Goal: Task Accomplishment & Management: Complete application form

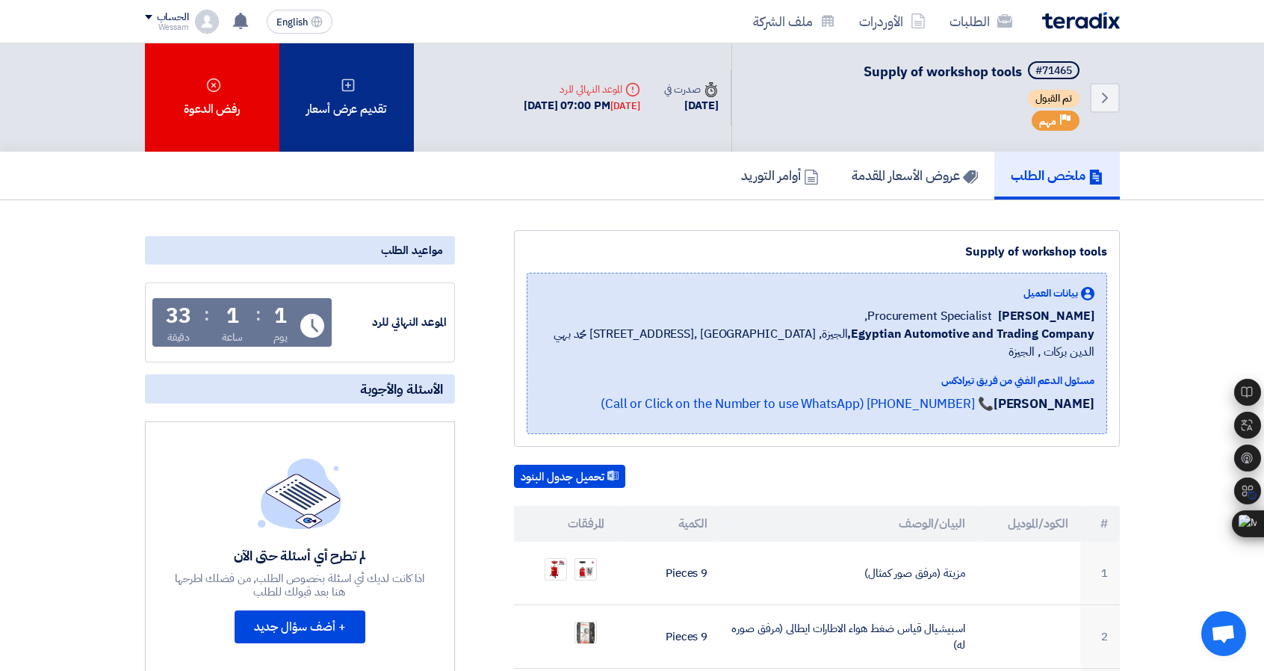
click at [335, 89] on div "تقديم عرض أسعار" at bounding box center [346, 97] width 134 height 108
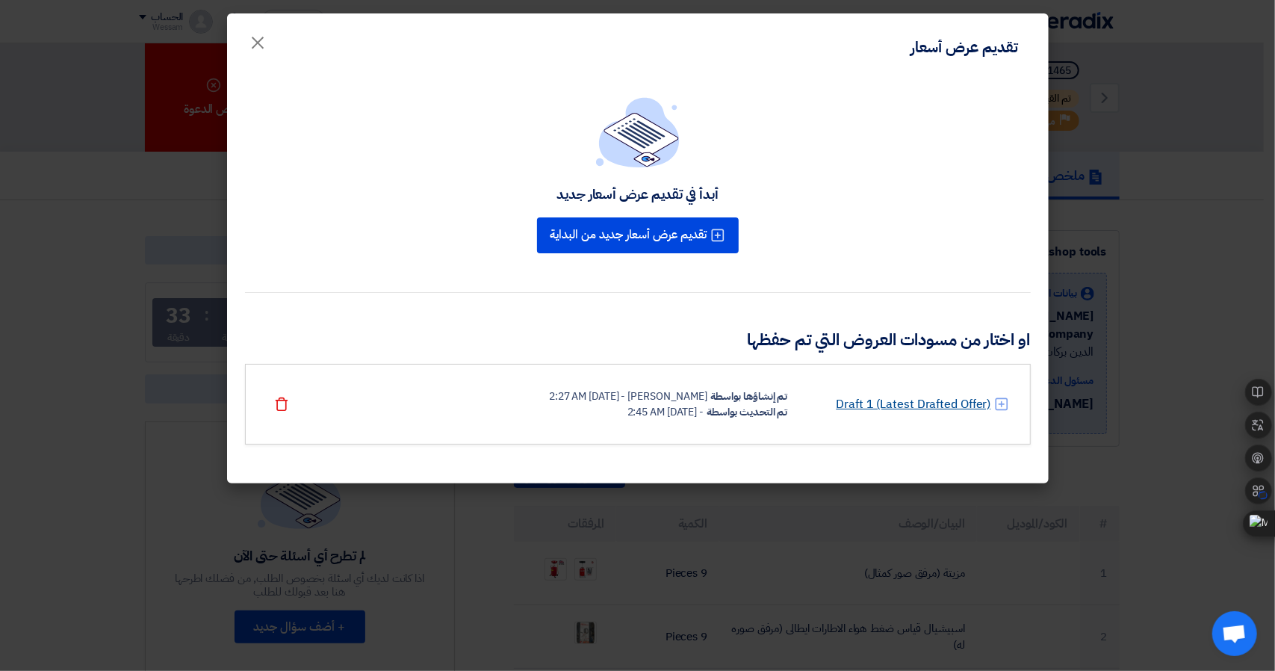
click at [864, 406] on link "Draft 1 (Latest Drafted Offer)" at bounding box center [913, 404] width 155 height 18
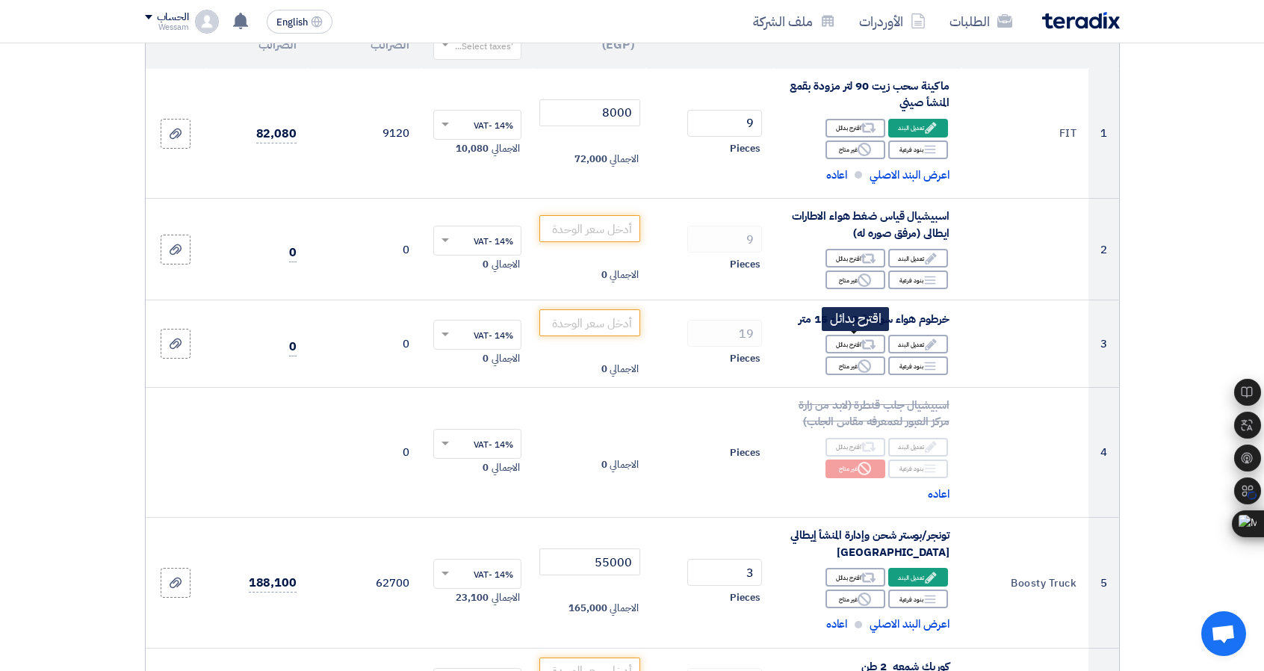
scroll to position [226, 0]
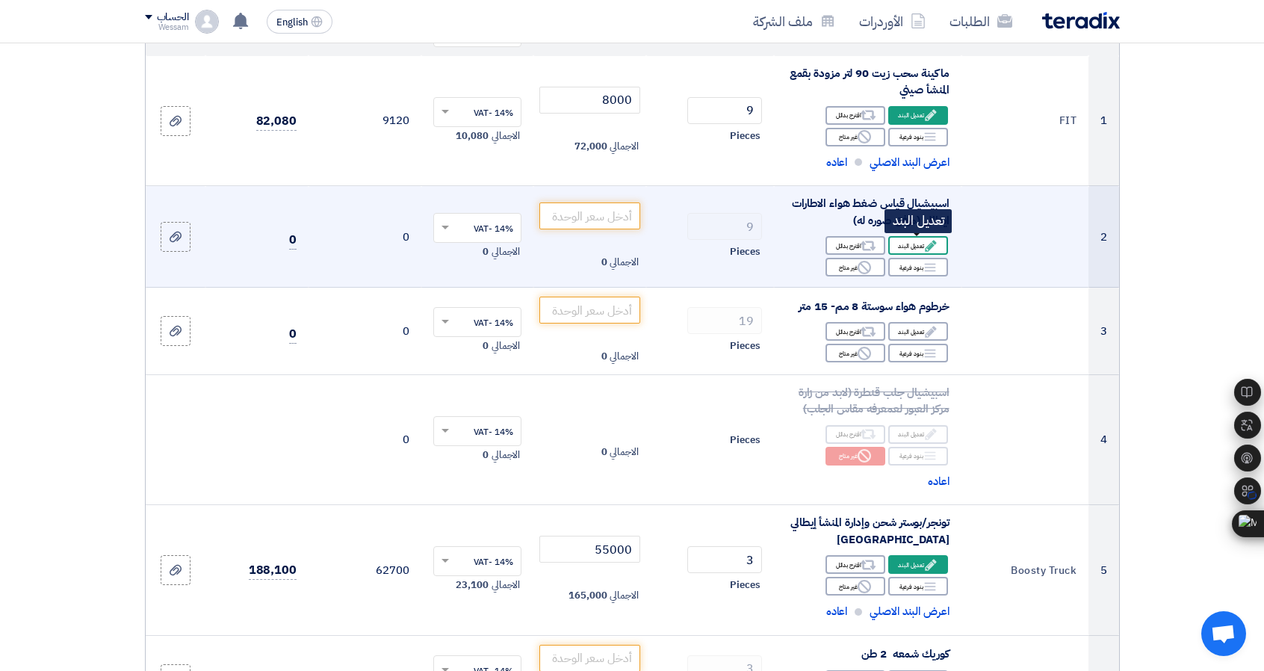
click at [926, 244] on icon "Edit" at bounding box center [930, 245] width 13 height 13
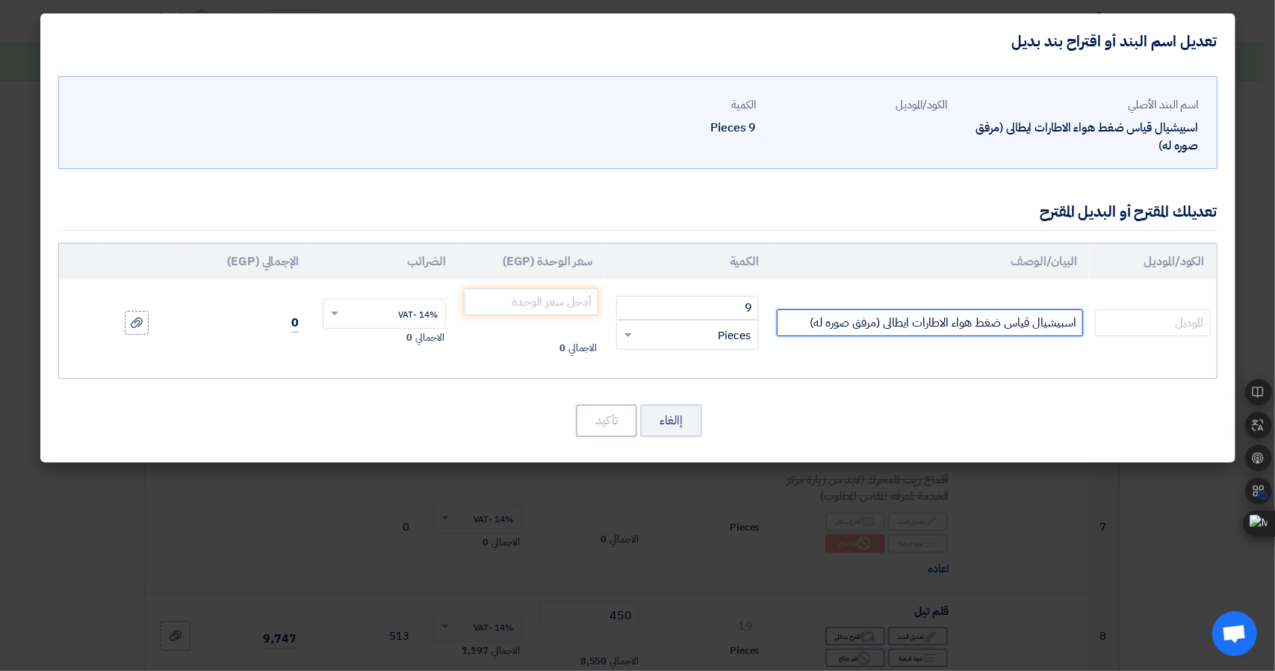
click at [999, 322] on input "اسبيشيال قياس ضغط هواء الاطارات ايطالى (مرفق صوره له)" at bounding box center [930, 322] width 306 height 27
type input "م"
click at [1029, 320] on input "عداد تزويد كاوتش" at bounding box center [930, 322] width 306 height 27
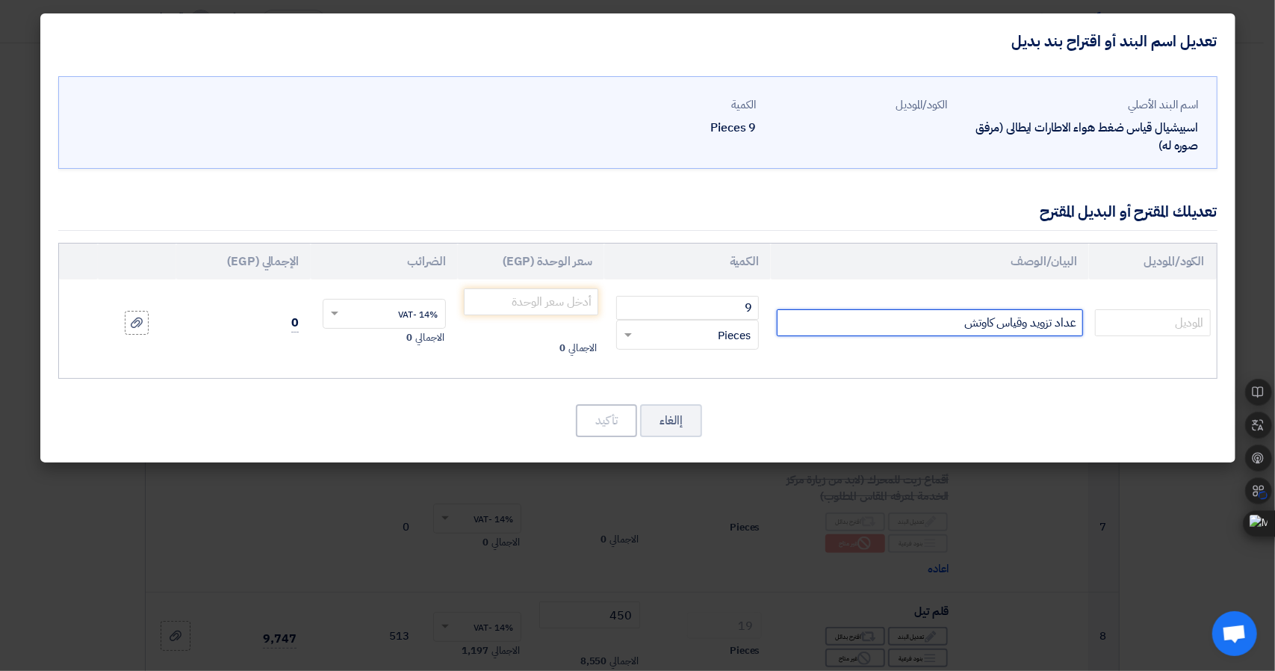
click at [922, 314] on input "عداد تزويد وقياس كاوتش" at bounding box center [930, 322] width 306 height 27
type input "عداد تزويد وقياس كاوتش المنشأ إيطالي"
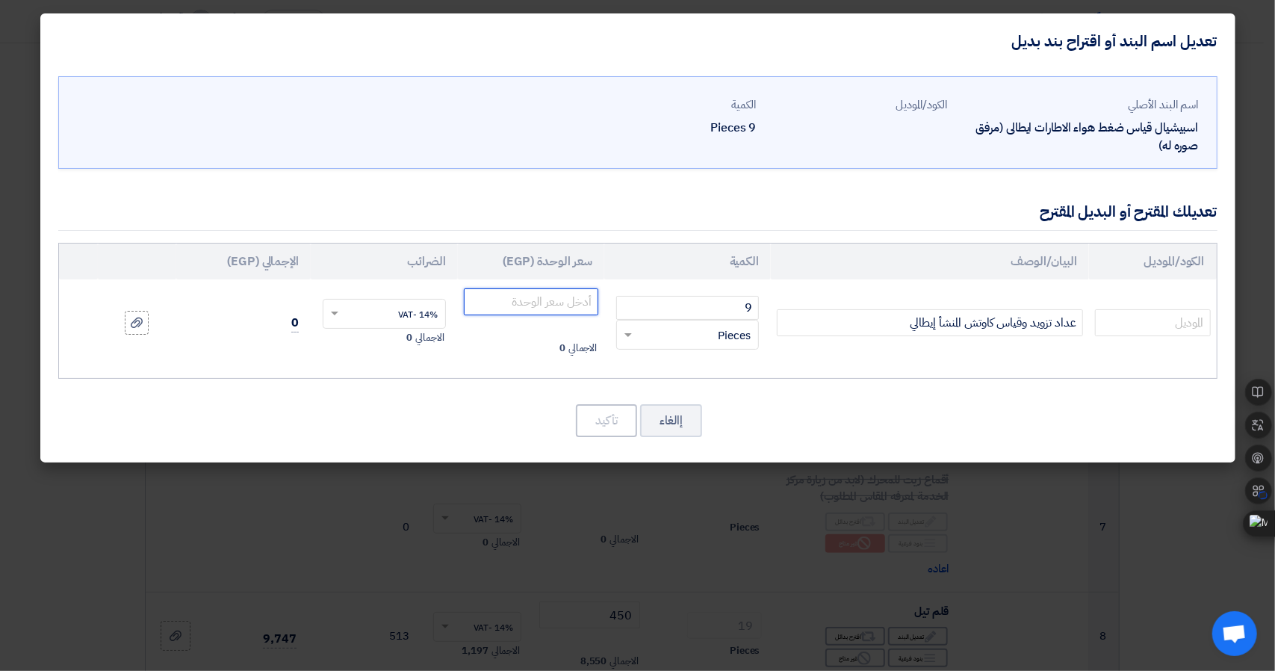
click at [501, 301] on input "number" at bounding box center [531, 301] width 135 height 27
type input "1000"
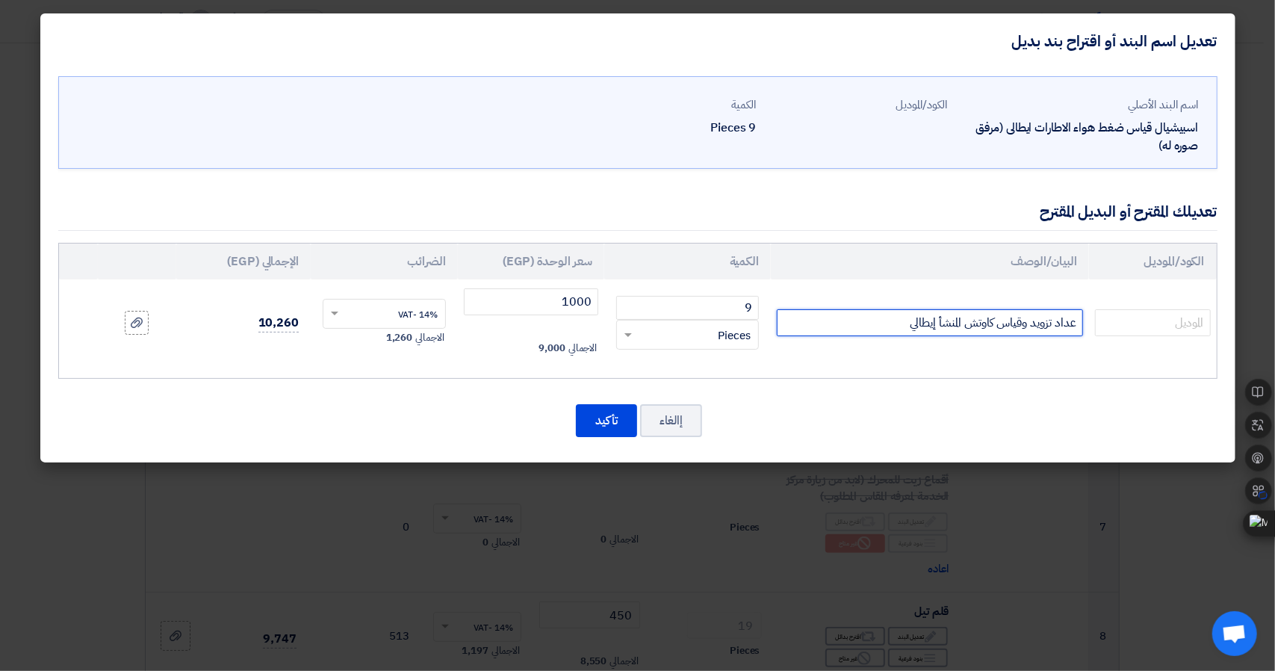
click at [992, 324] on input "عداد تزويد وقياس كاوتش المنشأ إيطالي" at bounding box center [930, 322] width 306 height 27
type input "عداد تزويد وقياس ضغط الكاوتش المنشأ إيطالي"
click at [608, 411] on button "تأكيد" at bounding box center [606, 420] width 61 height 33
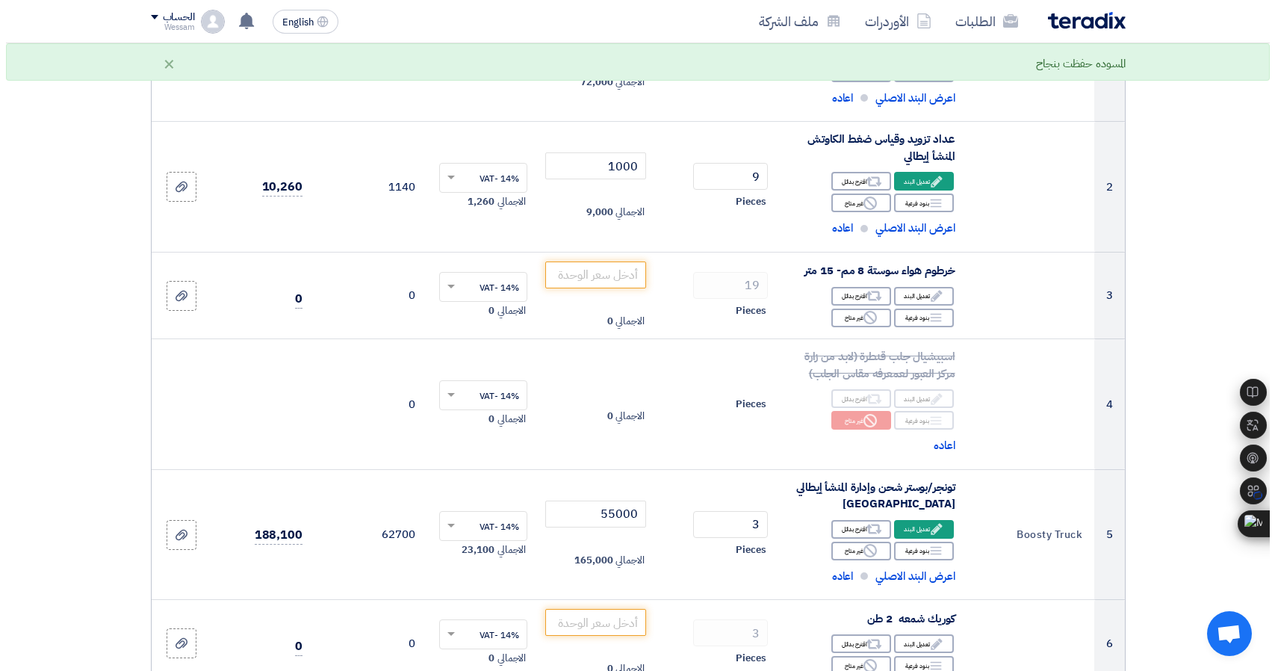
scroll to position [298, 0]
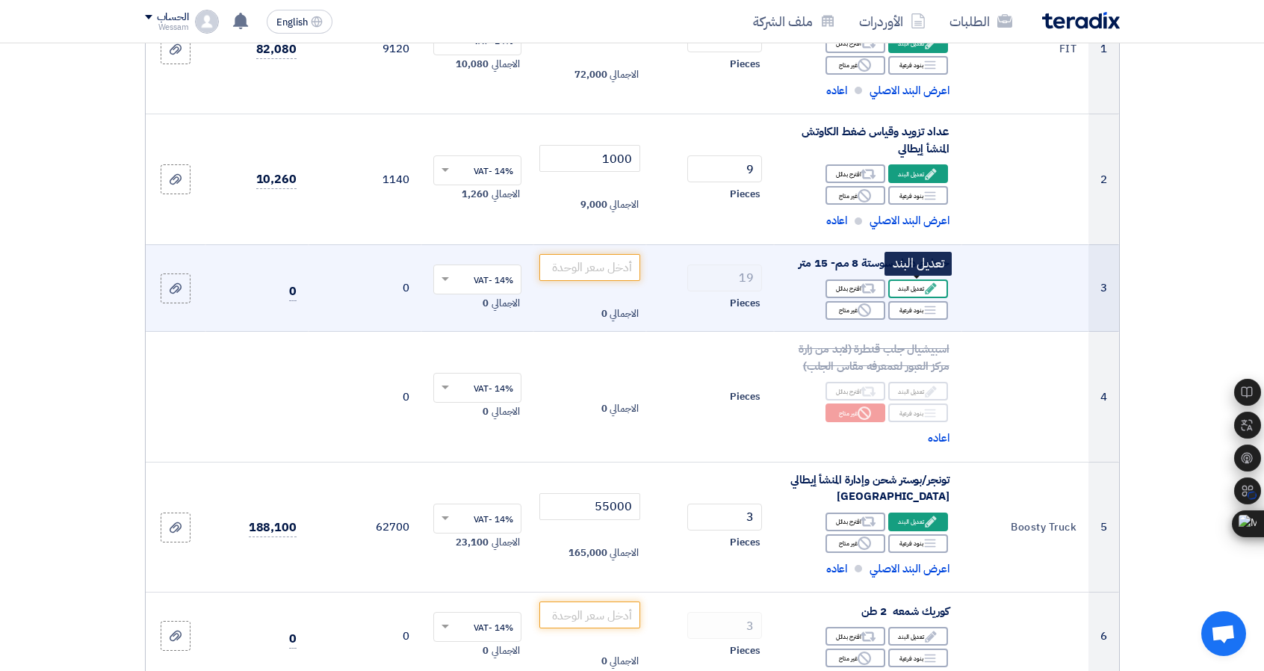
click at [928, 283] on icon "Edit" at bounding box center [930, 288] width 13 height 13
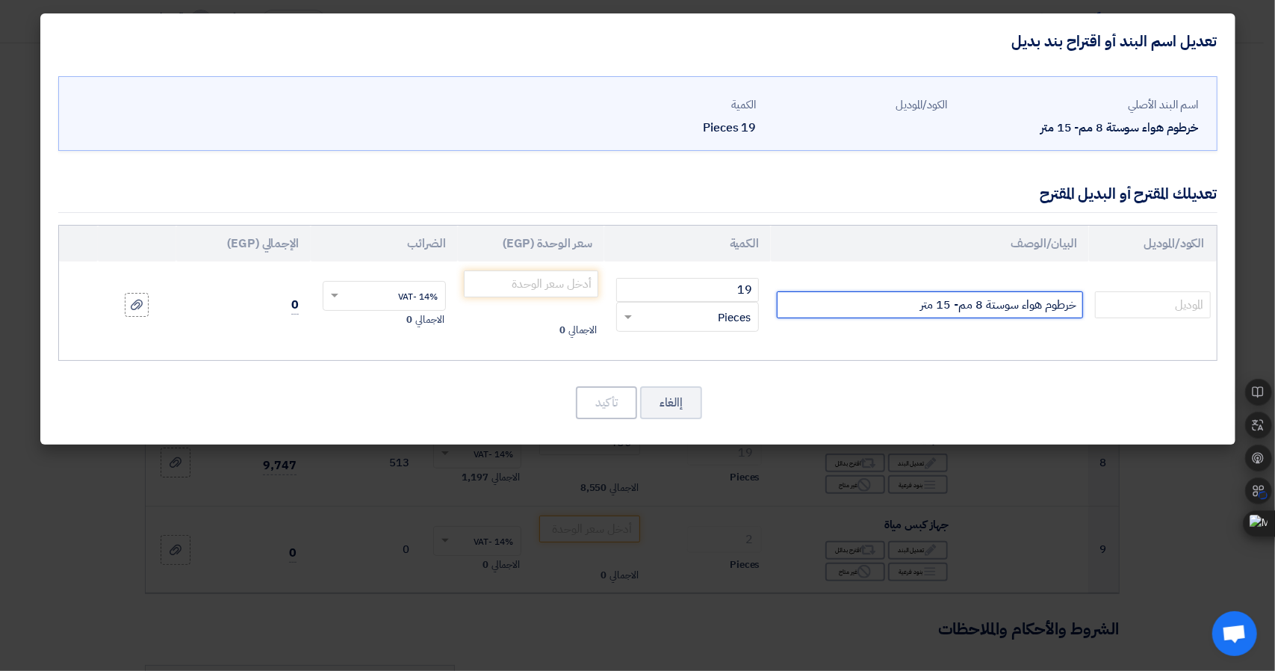
click at [904, 307] on input "خرطوم هواء سوستة 8 مم- 15 متر" at bounding box center [930, 304] width 306 height 27
type input "خرطوم هواء سوستة 8 مم- 15 متر المنشأ صيني"
click at [568, 279] on input "number" at bounding box center [531, 283] width 135 height 27
click at [557, 289] on input "number" at bounding box center [531, 283] width 135 height 27
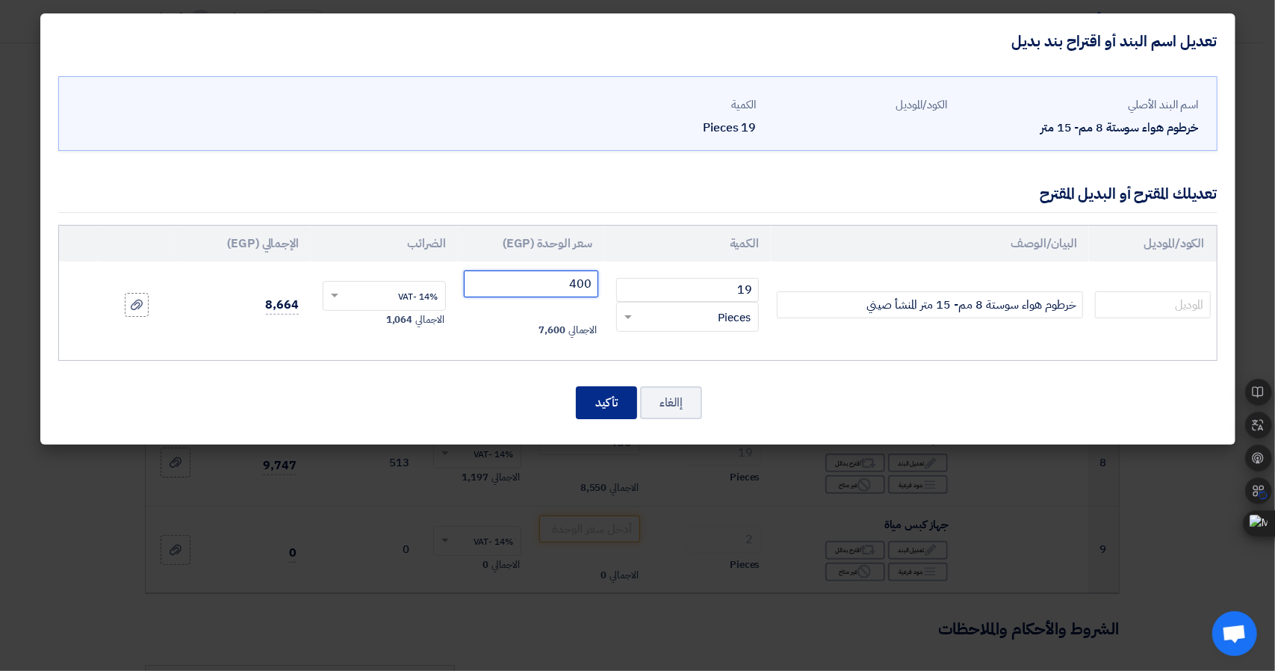
type input "400"
click at [603, 388] on button "تأكيد" at bounding box center [606, 402] width 61 height 33
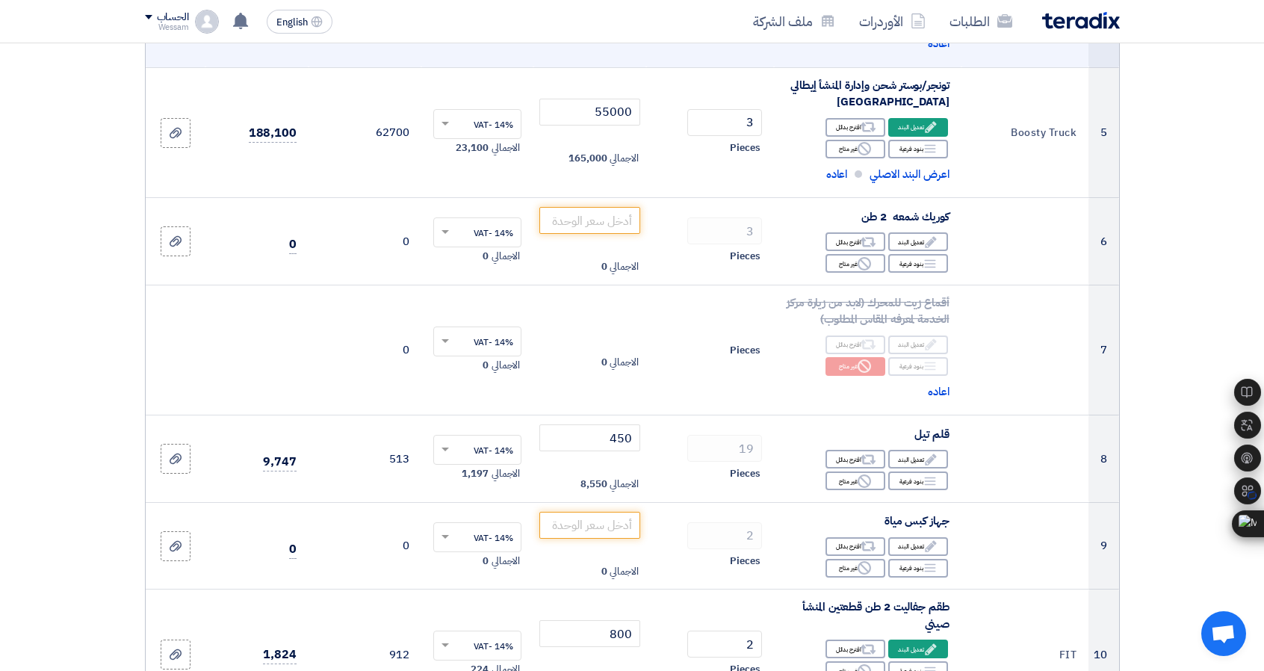
scroll to position [739, 0]
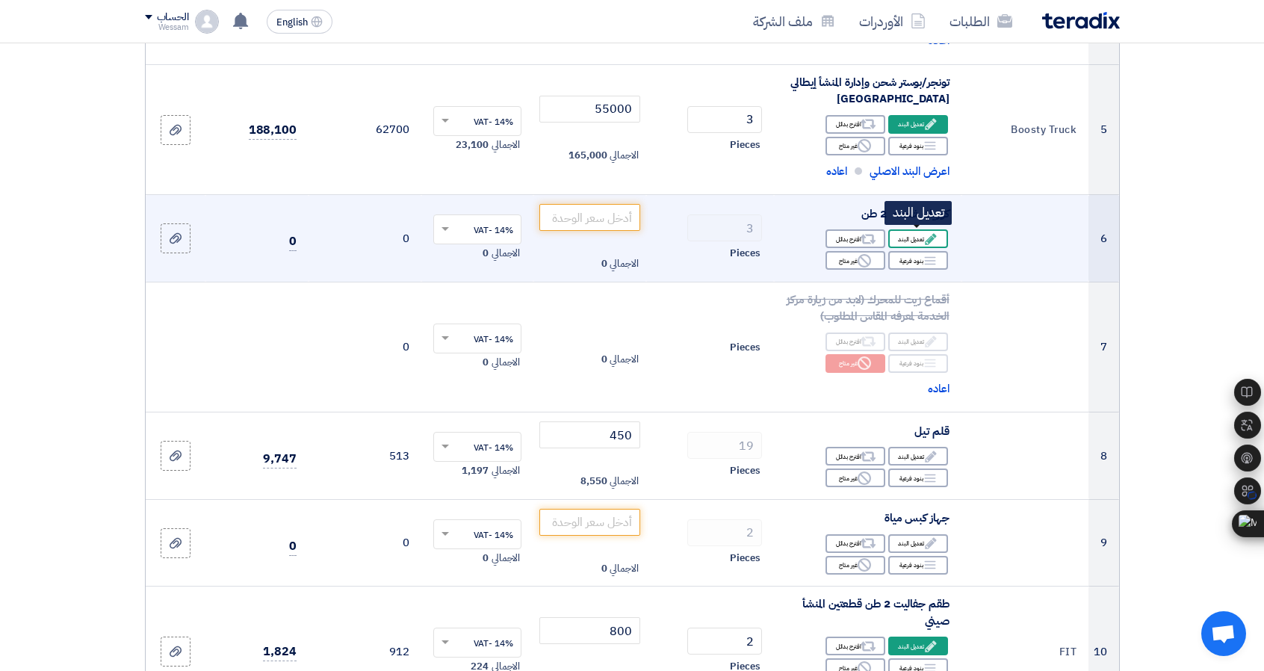
click at [928, 232] on icon "Edit" at bounding box center [930, 238] width 13 height 13
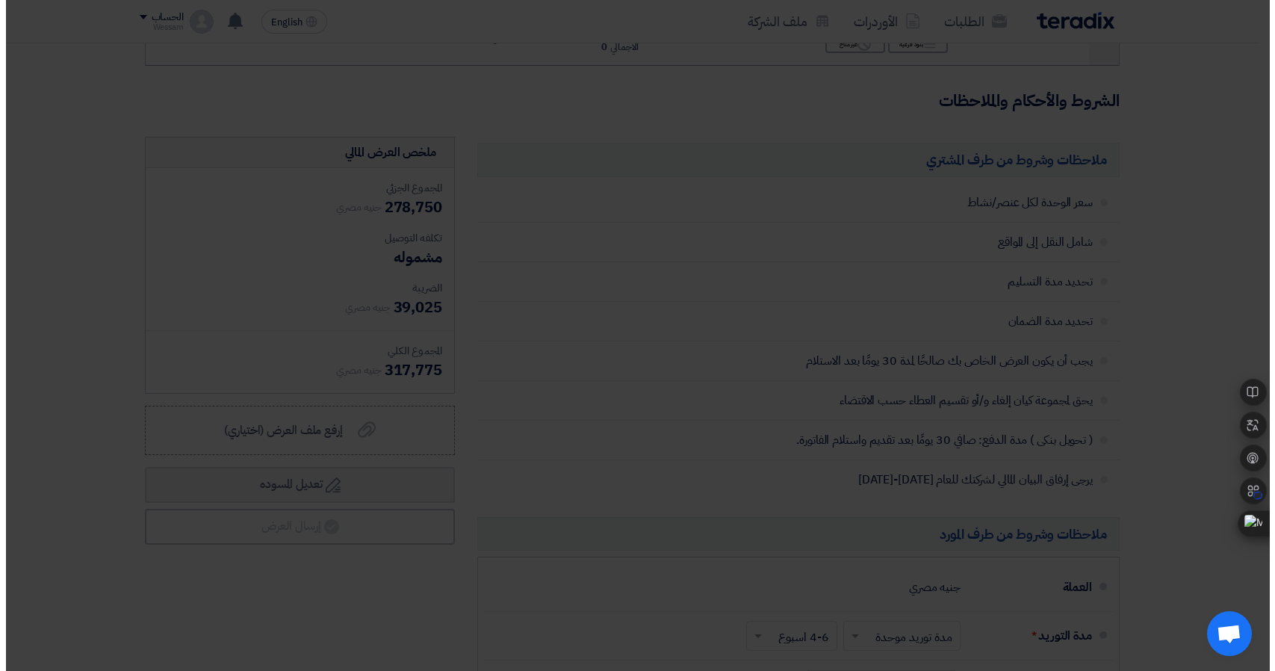
scroll to position [349, 0]
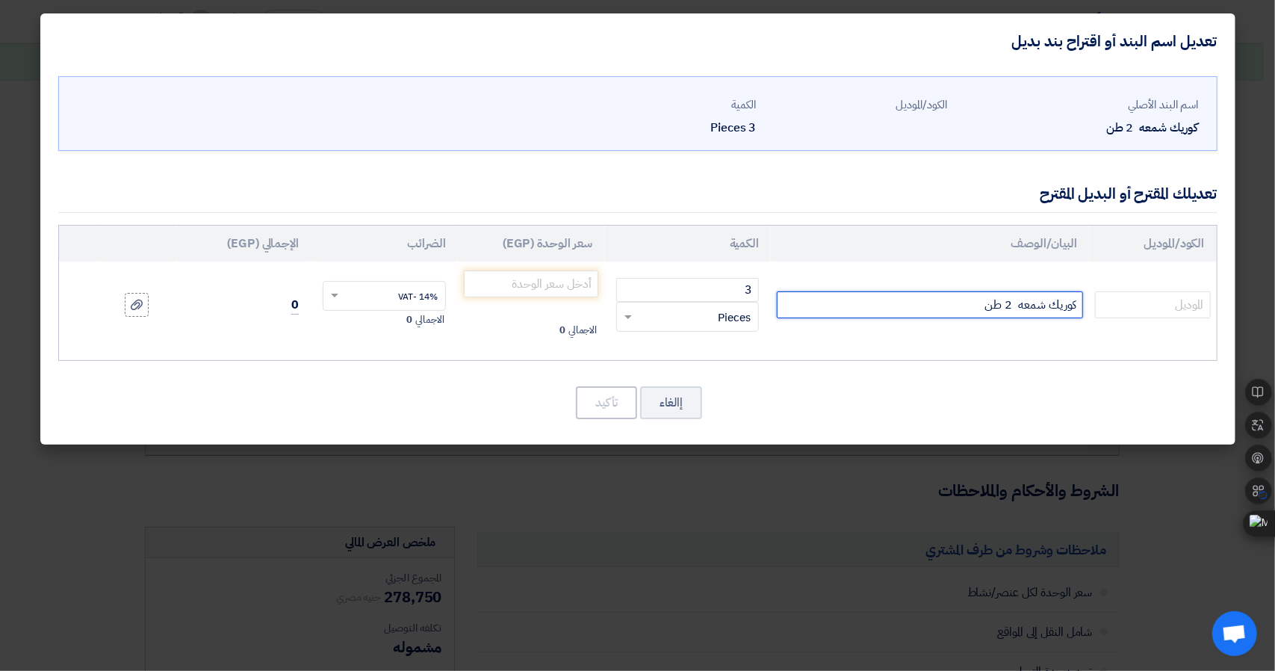
click at [1010, 307] on input "كوريك شمعه 2 طن" at bounding box center [930, 304] width 306 height 27
type input "كوريك شمعه 1.5 طن"
click at [1167, 306] on input "text" at bounding box center [1152, 304] width 115 height 27
type input "Mo-Tec"
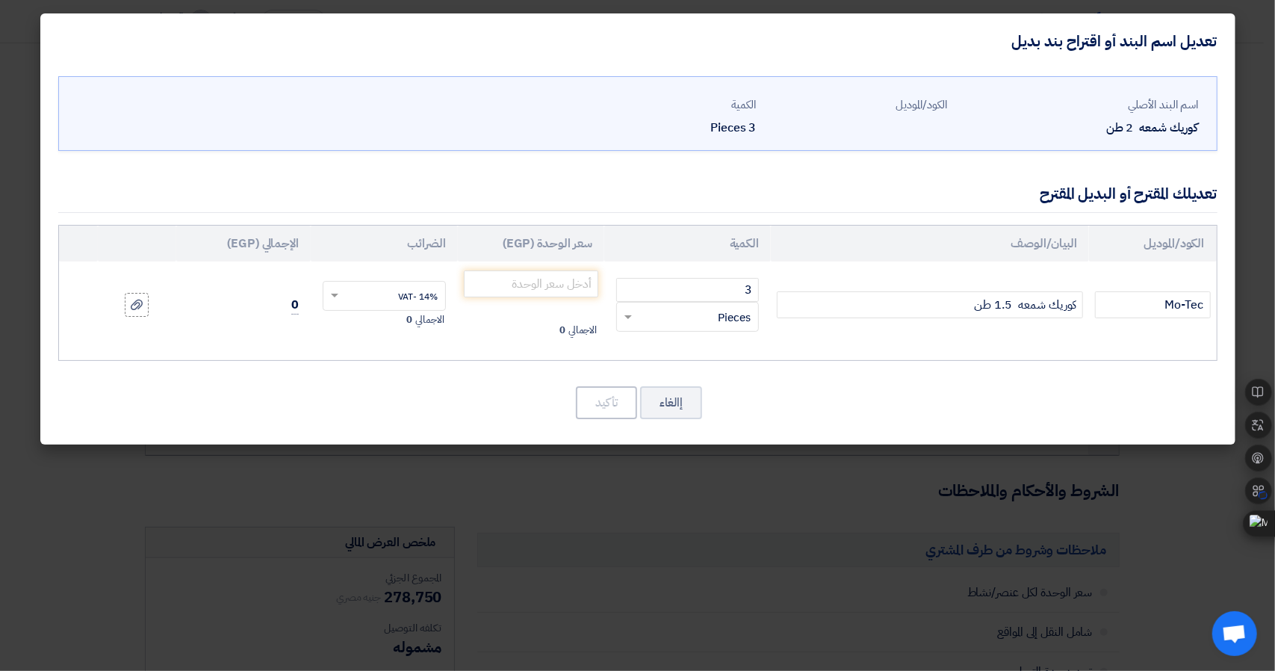
click at [1134, 391] on div "إالغاء تأكيد" at bounding box center [637, 403] width 1159 height 36
click at [1182, 307] on input "Mo-Tec" at bounding box center [1152, 304] width 115 height 27
type input "MFP-15"
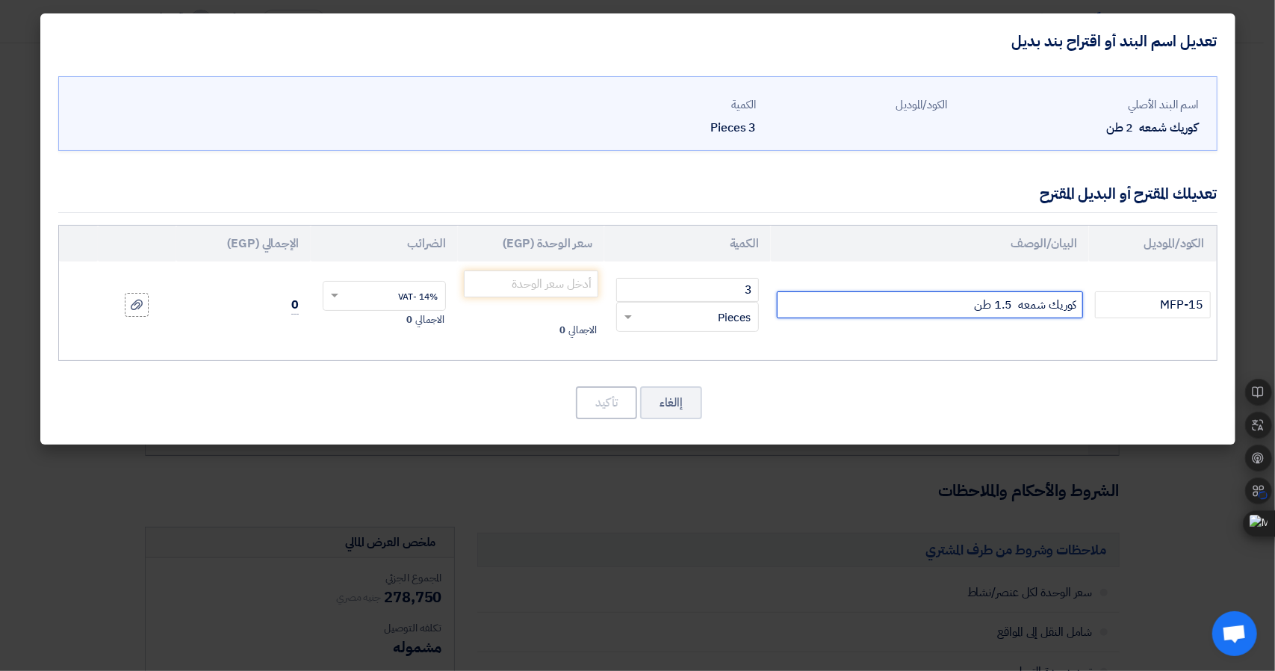
click at [950, 310] on input "كوريك شمعه 1.5 طن" at bounding box center [930, 304] width 306 height 27
type input "كوريك شمعه 1.5 طن المنشأ إيطالي إنتاج شركة Mo-Tec"
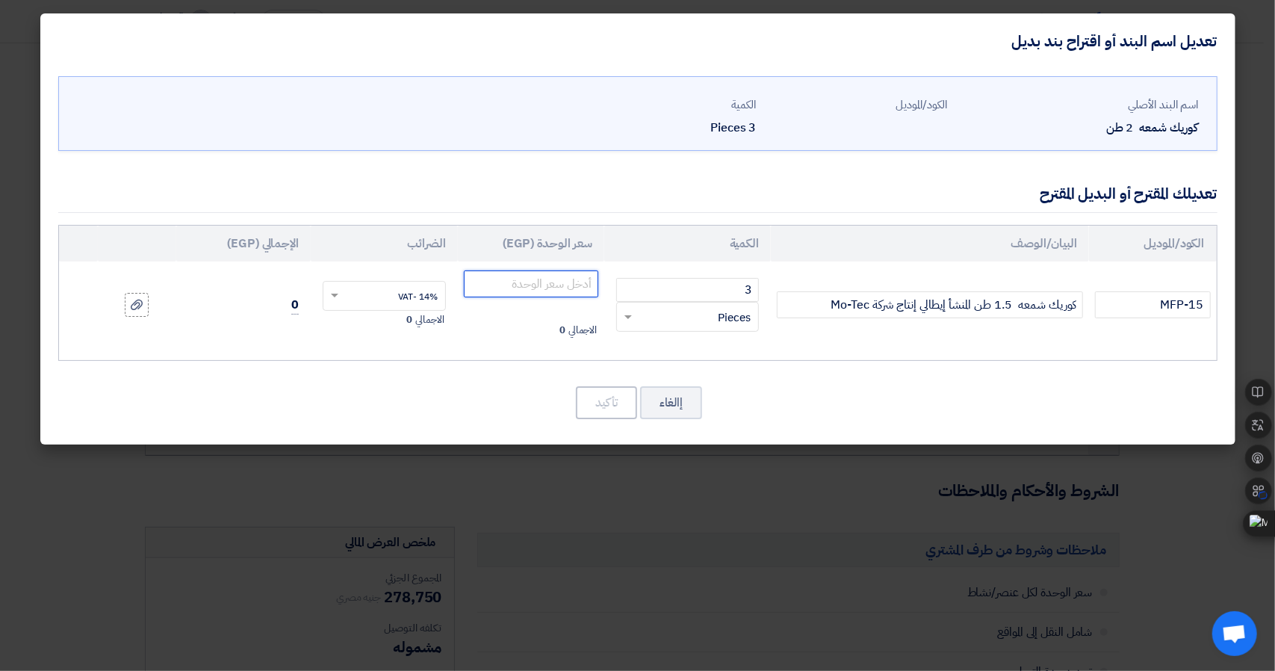
click at [550, 281] on input "number" at bounding box center [531, 283] width 135 height 27
click at [137, 373] on div "اسم البند الأصلي كوريك شمعه 2 طن الكود/الموديل الكمية 3 Pieces MFP-15 3 ×" at bounding box center [637, 257] width 1195 height 376
click at [535, 283] on input "number" at bounding box center [531, 283] width 135 height 27
type input "40500"
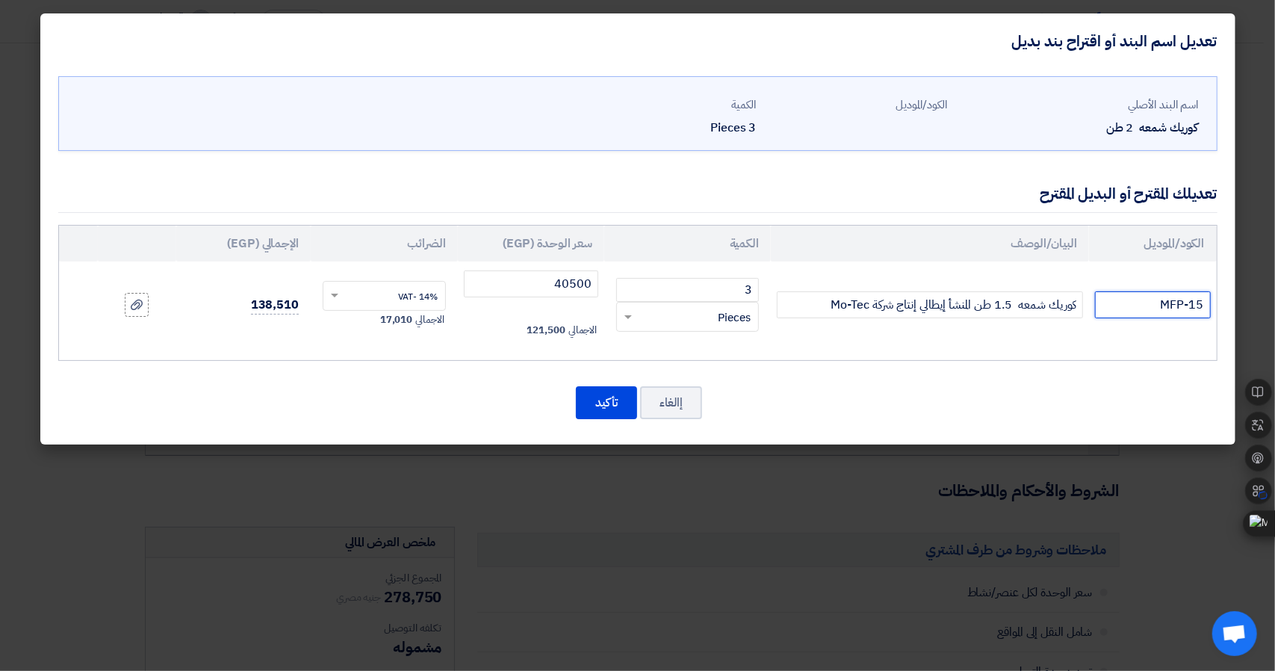
click at [1173, 301] on input "MFP-15" at bounding box center [1152, 304] width 115 height 27
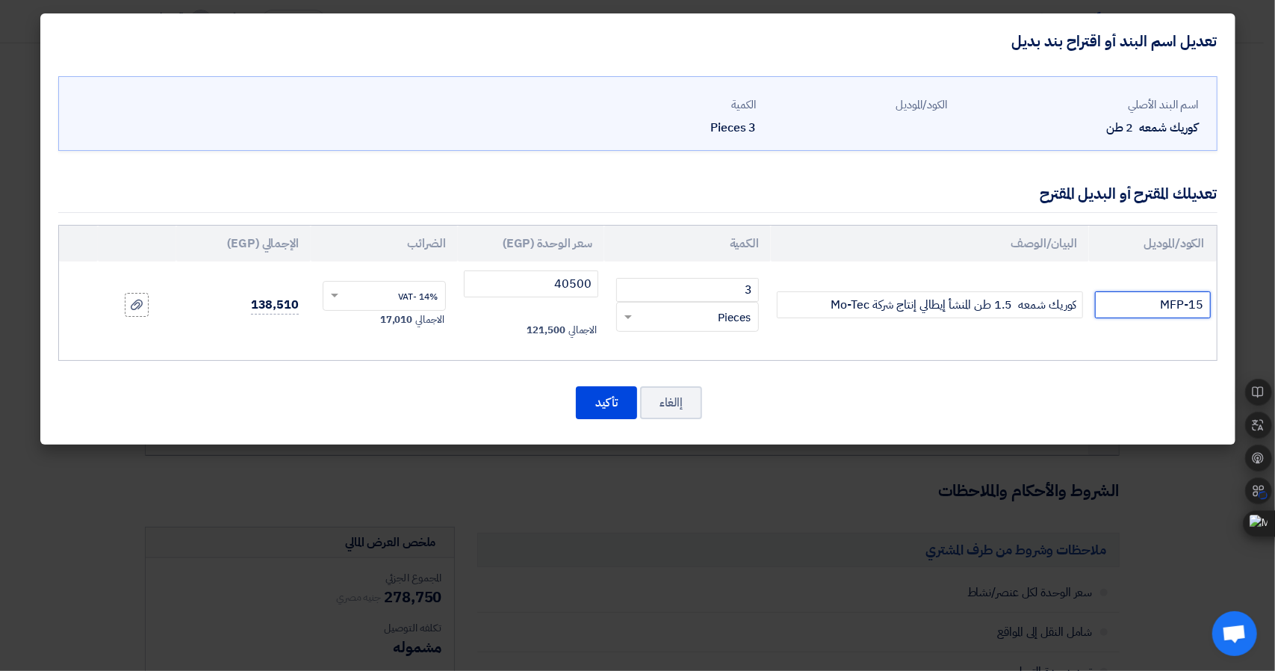
click at [1173, 301] on input "MFP-15" at bounding box center [1152, 304] width 115 height 27
click at [926, 298] on input "كوريك شمعه 1.5 طن المنشأ إيطالي إنتاج شركة Mo-Tec" at bounding box center [930, 304] width 306 height 27
click at [671, 402] on button "إالغاء" at bounding box center [671, 402] width 62 height 33
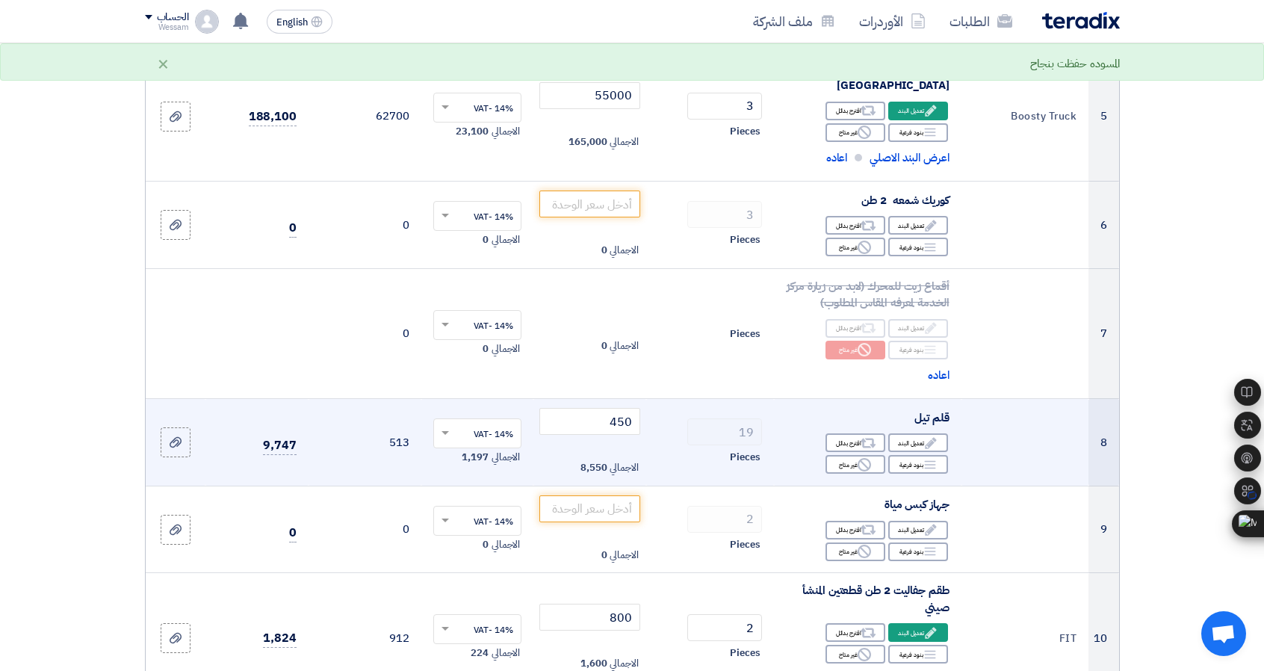
scroll to position [748, 0]
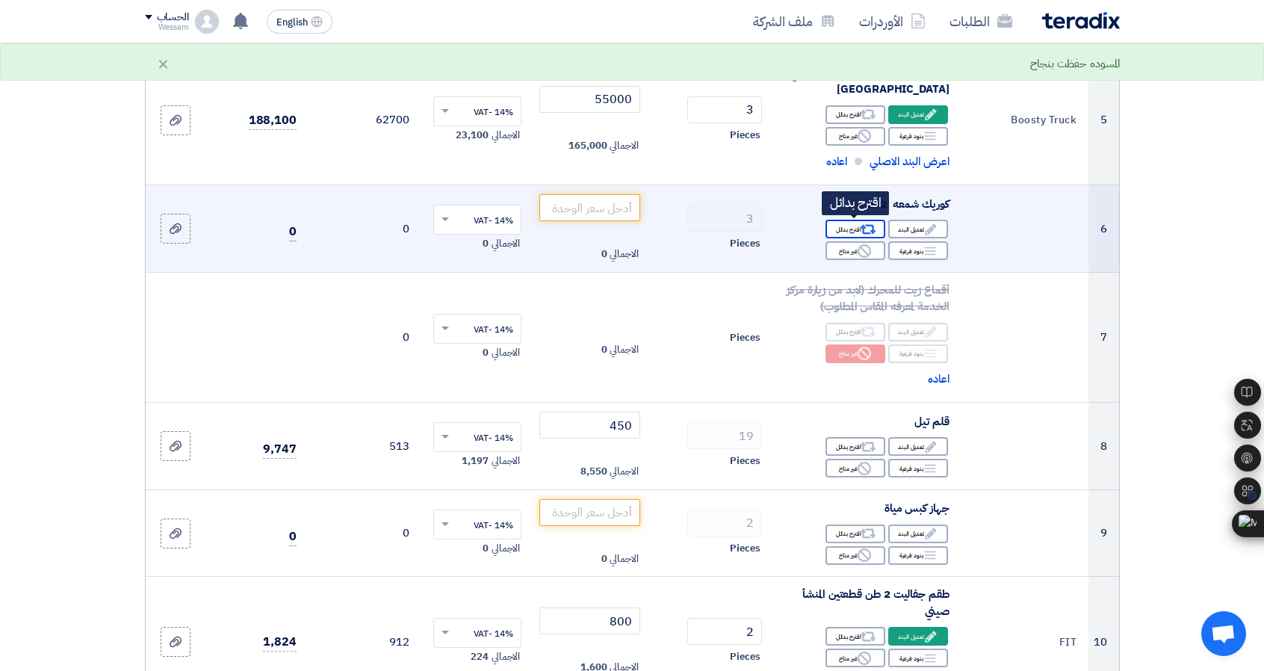
click at [851, 220] on div "Alternative اقترح بدائل" at bounding box center [855, 229] width 60 height 19
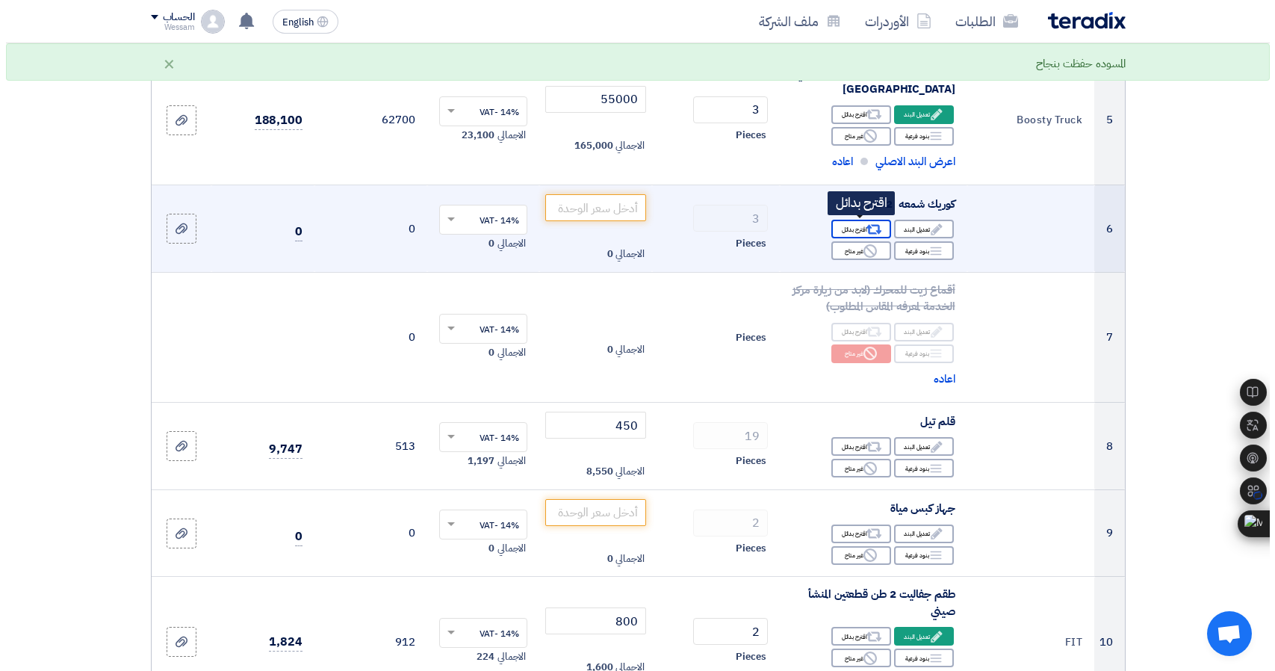
scroll to position [358, 0]
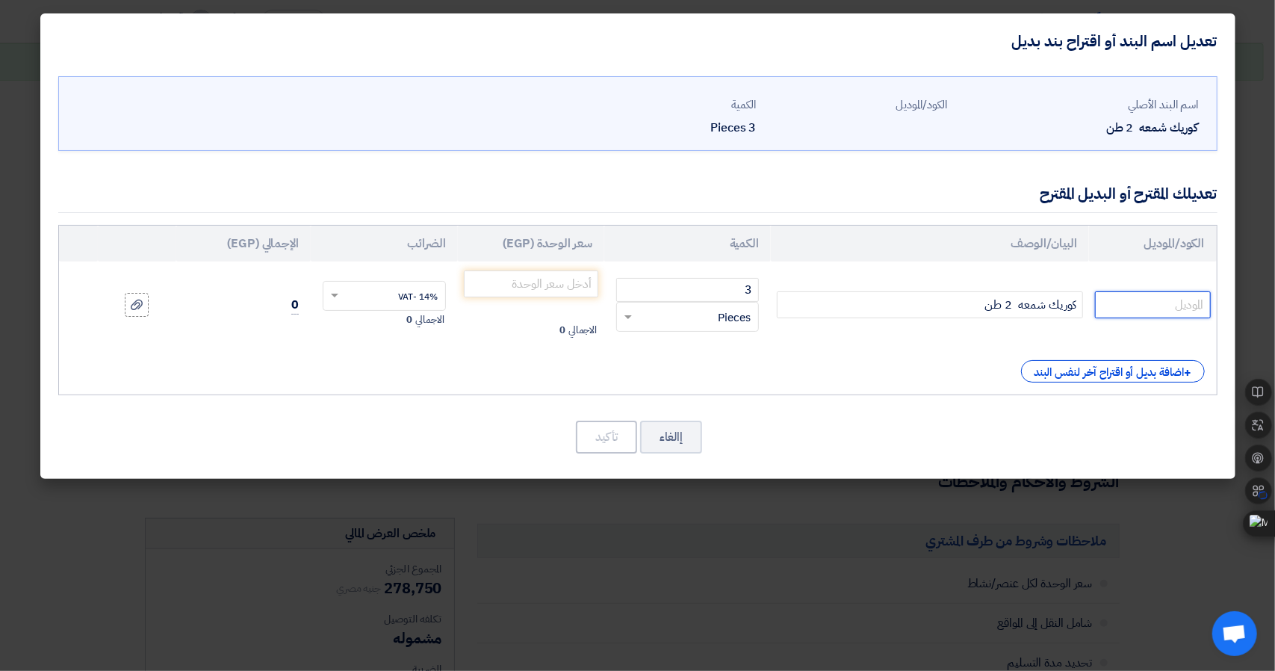
click at [1139, 300] on input "text" at bounding box center [1152, 304] width 115 height 27
paste input "كوريك شمعه 1.5 طن المنشأ إيطالي إنتاج شركة Mo-Tec"
type input "كوريك شمعه 1.5 طن المنشأ إيطالي إنتاج شركة Mo-Tec"
paste input "MFP-15"
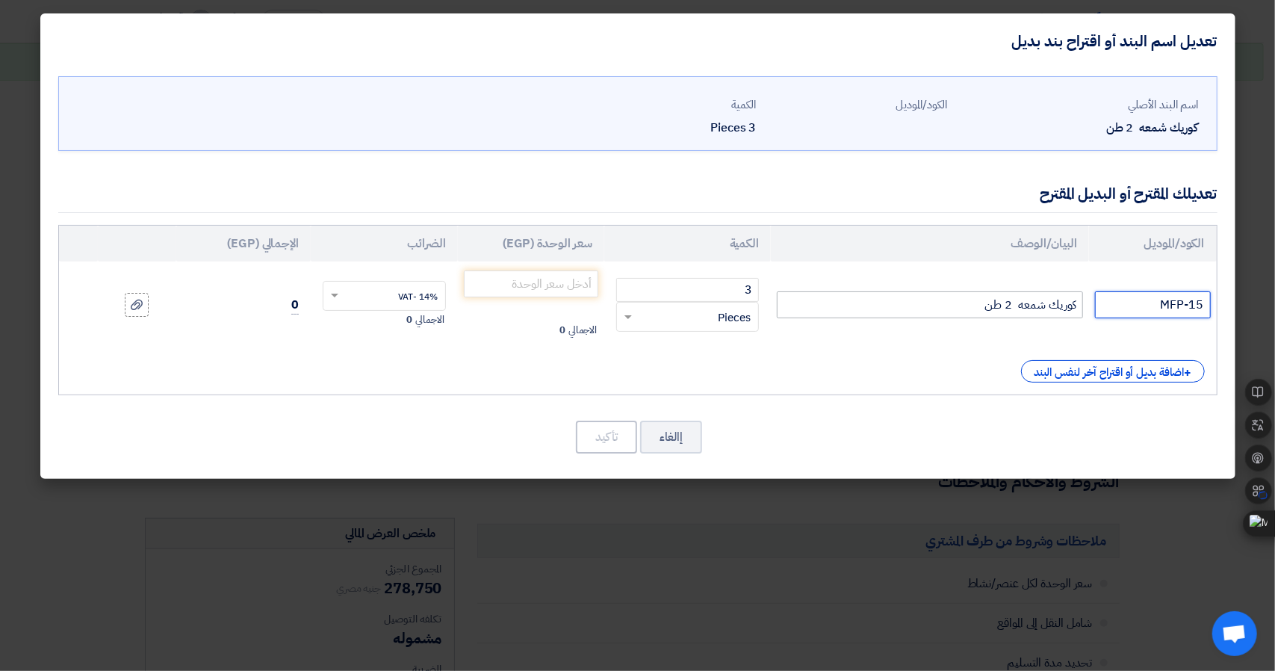
type input "MFP-15"
click at [1030, 298] on input "كوريك شمعه 2 طن" at bounding box center [930, 304] width 306 height 27
paste input "1.5 طن المنشأ إيطالي إنتاج شركة Mo-Tec"
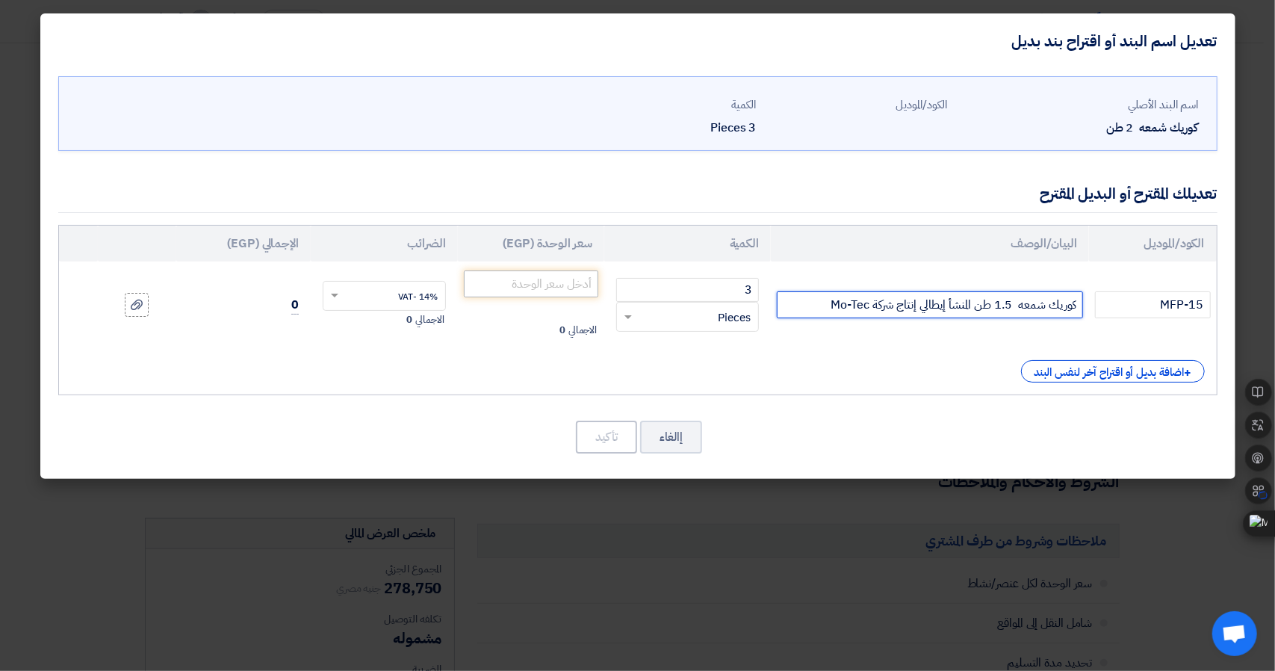
type input "كوريك شمعه 1.5 طن المنشأ إيطالي إنتاج شركة Mo-Tec"
click at [533, 282] on input "number" at bounding box center [531, 283] width 135 height 27
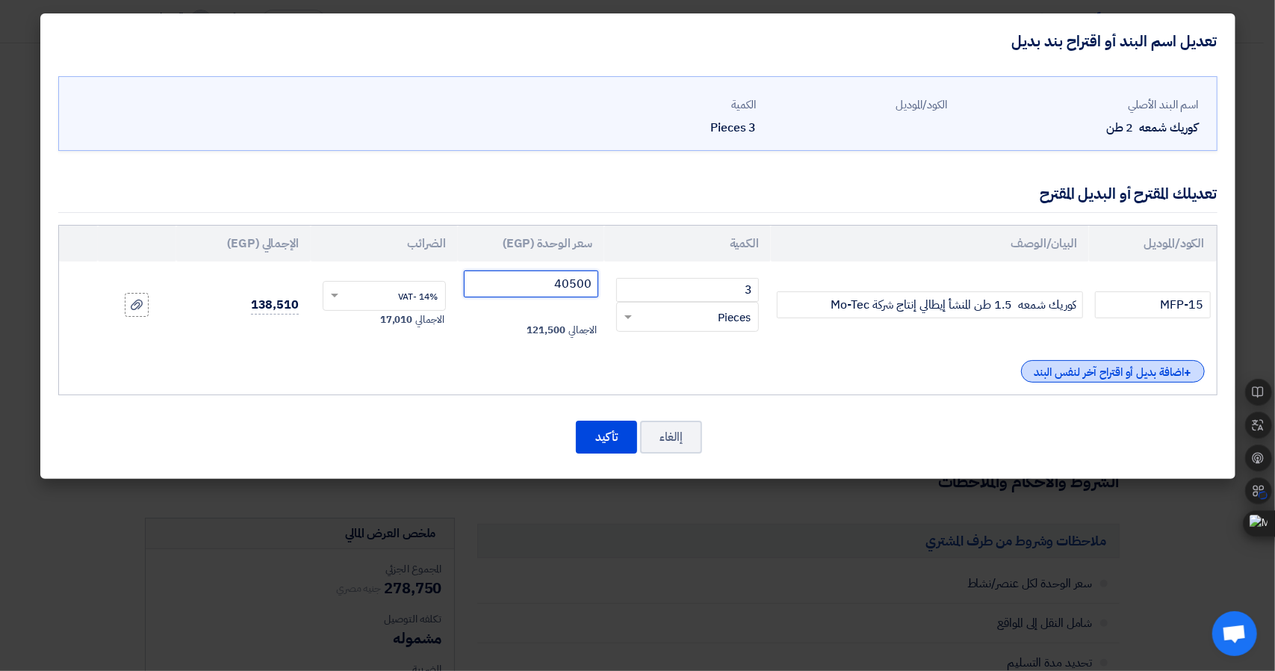
type input "40500"
click at [1140, 368] on div "+ اضافة بديل أو اقتراح آخر لنفس البند" at bounding box center [1113, 371] width 184 height 22
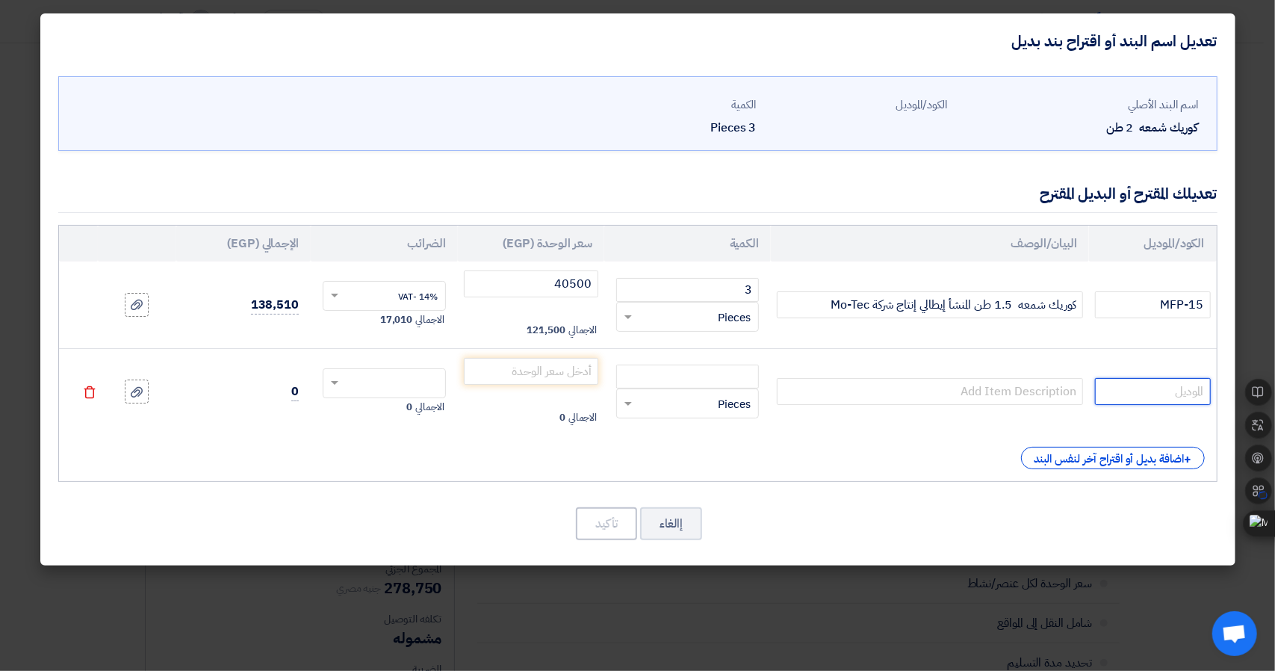
click at [1172, 394] on input "text" at bounding box center [1152, 391] width 115 height 27
drag, startPoint x: 1172, startPoint y: 394, endPoint x: 902, endPoint y: 419, distance: 271.5
click at [902, 419] on tr "RFQ_STEP1.ITEMS.2.TYPE_PLACEHOLDER × Pieces" at bounding box center [638, 391] width 1158 height 87
click at [689, 518] on button "إالغاء" at bounding box center [671, 523] width 62 height 33
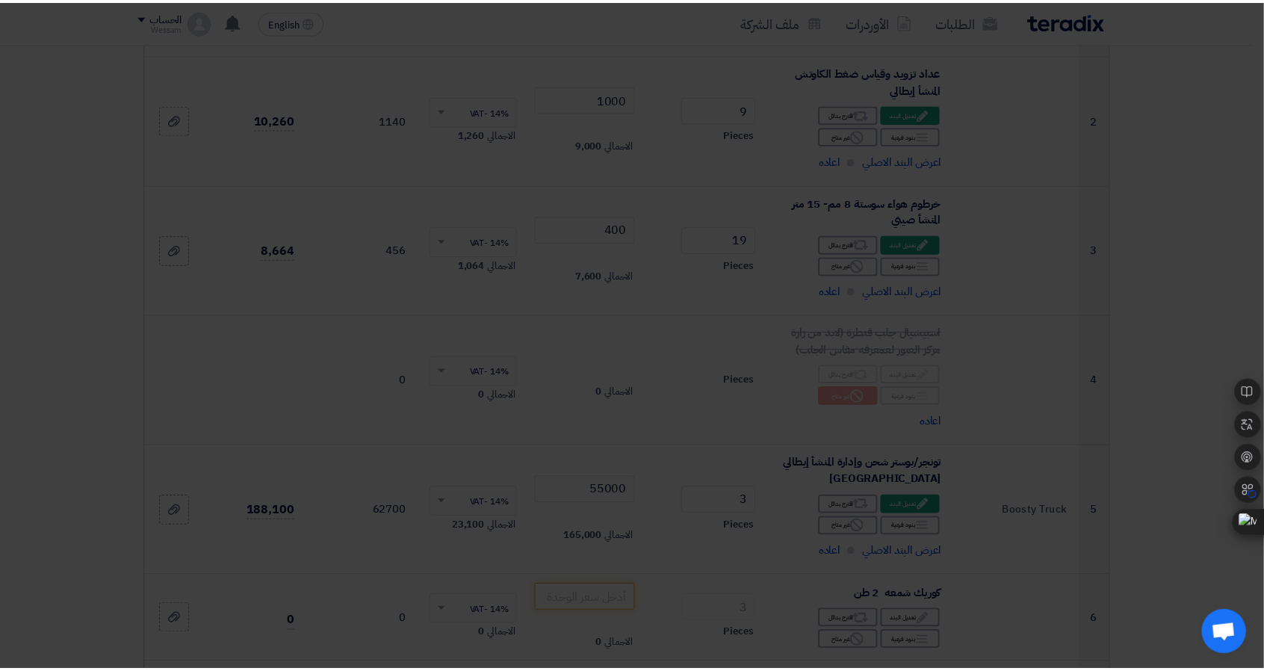
scroll to position [748, 0]
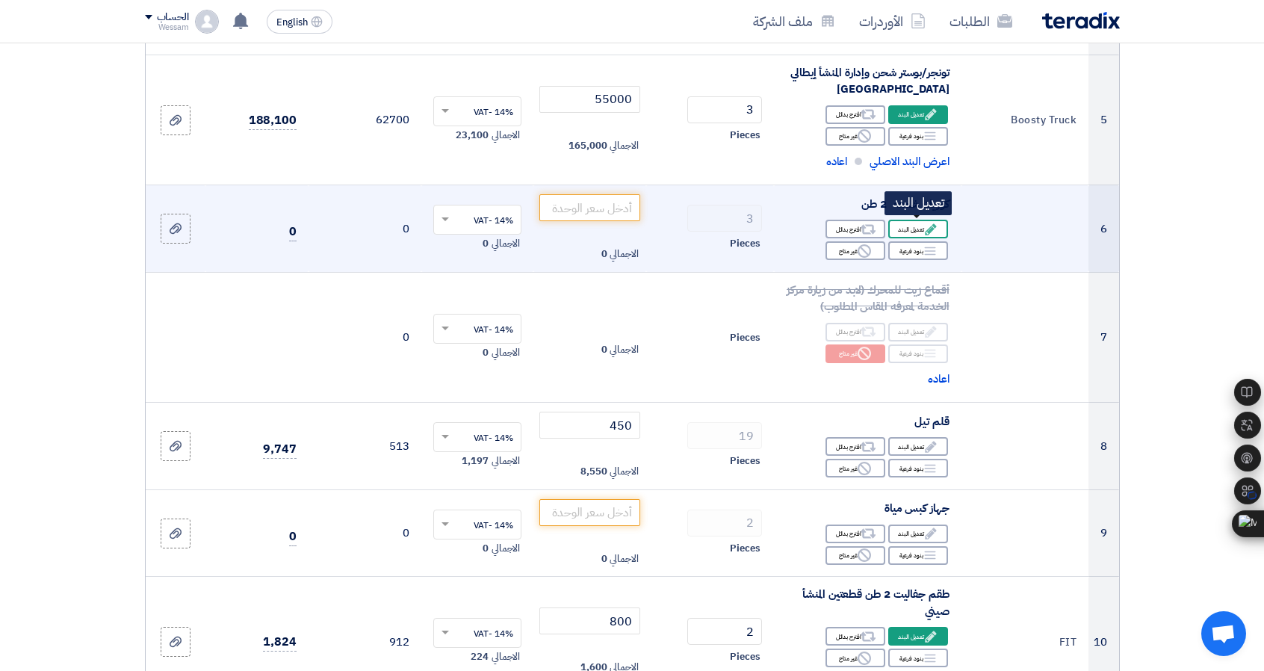
click at [912, 220] on div "Edit تعديل البند" at bounding box center [918, 229] width 60 height 19
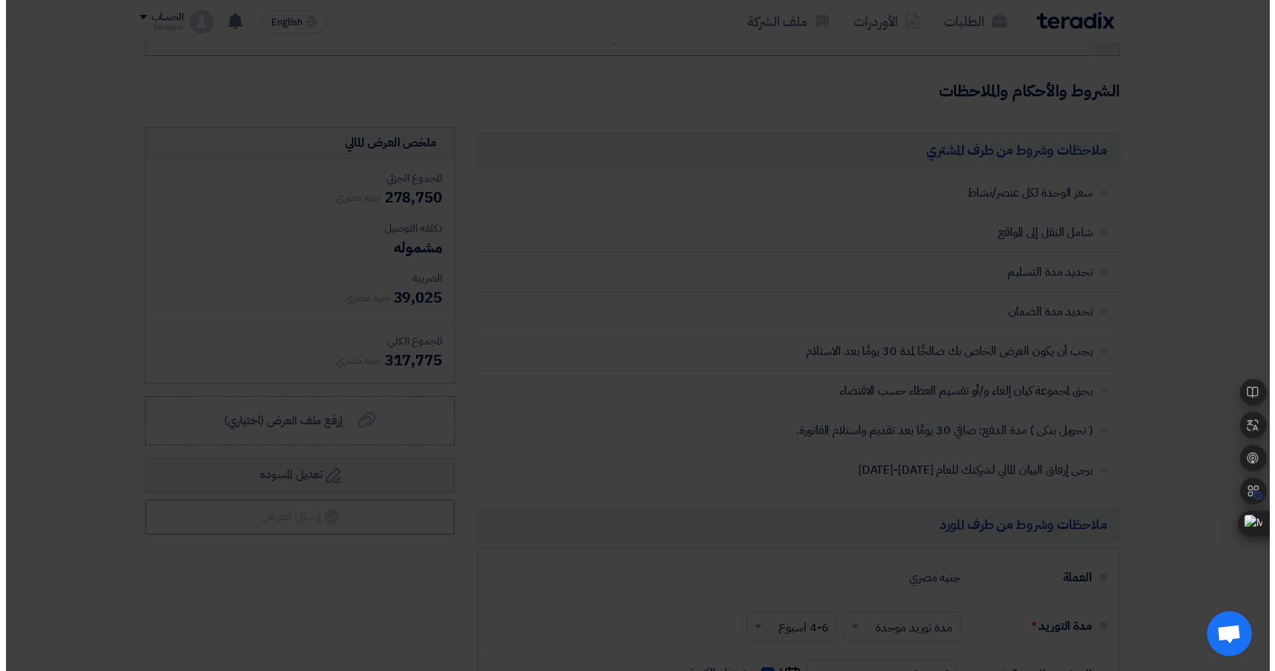
scroll to position [358, 0]
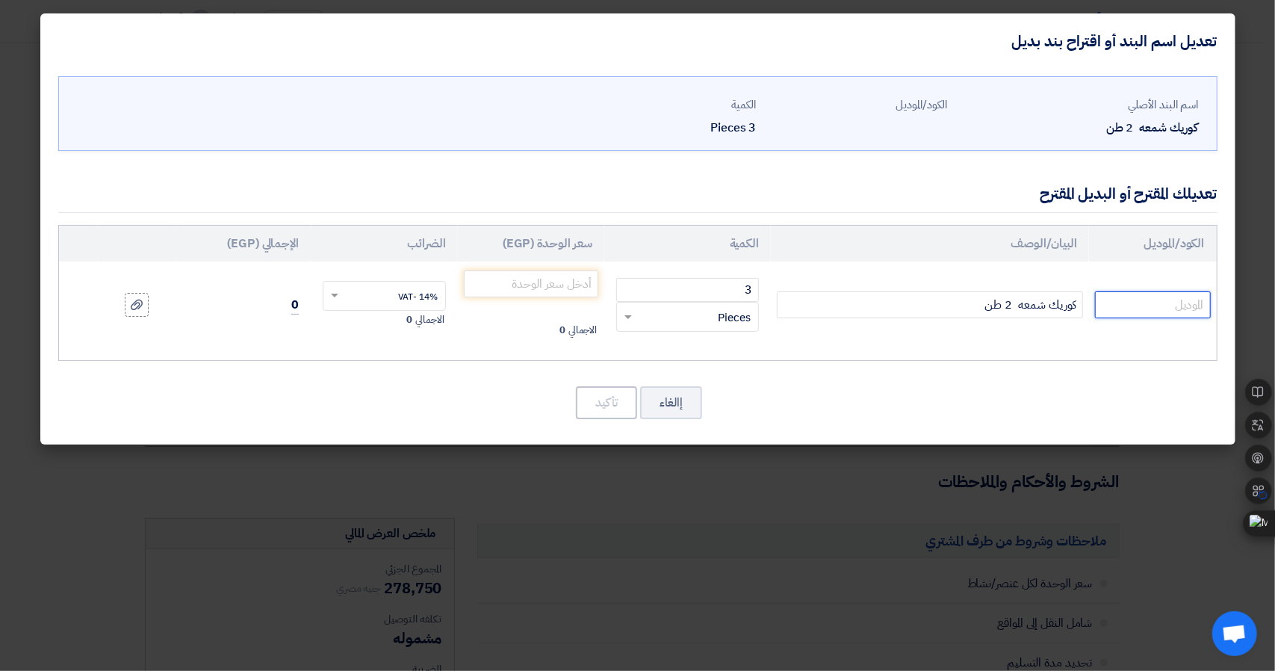
click at [1184, 300] on input "text" at bounding box center [1152, 304] width 115 height 27
paste input "MFP-15"
type input "MFP-15"
click at [1008, 299] on input "كوريك شمعه 2 طن" at bounding box center [930, 304] width 306 height 27
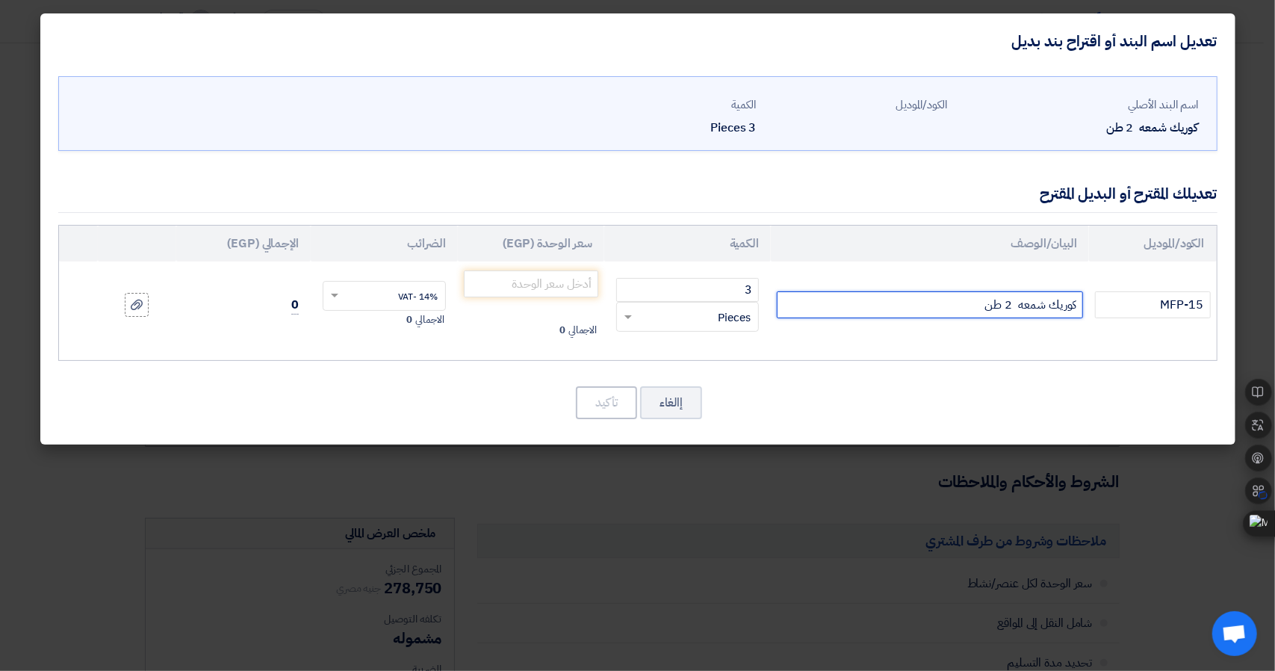
click at [1008, 299] on input "كوريك شمعه 2 طن" at bounding box center [930, 304] width 306 height 27
paste input "1.5 طن المنشأ إيطالي إنتاج شركة Mo-Tec"
type input "كوريك شمعه 1.5 طن المنشأ إيطالي إنتاج شركة Mo-Tec"
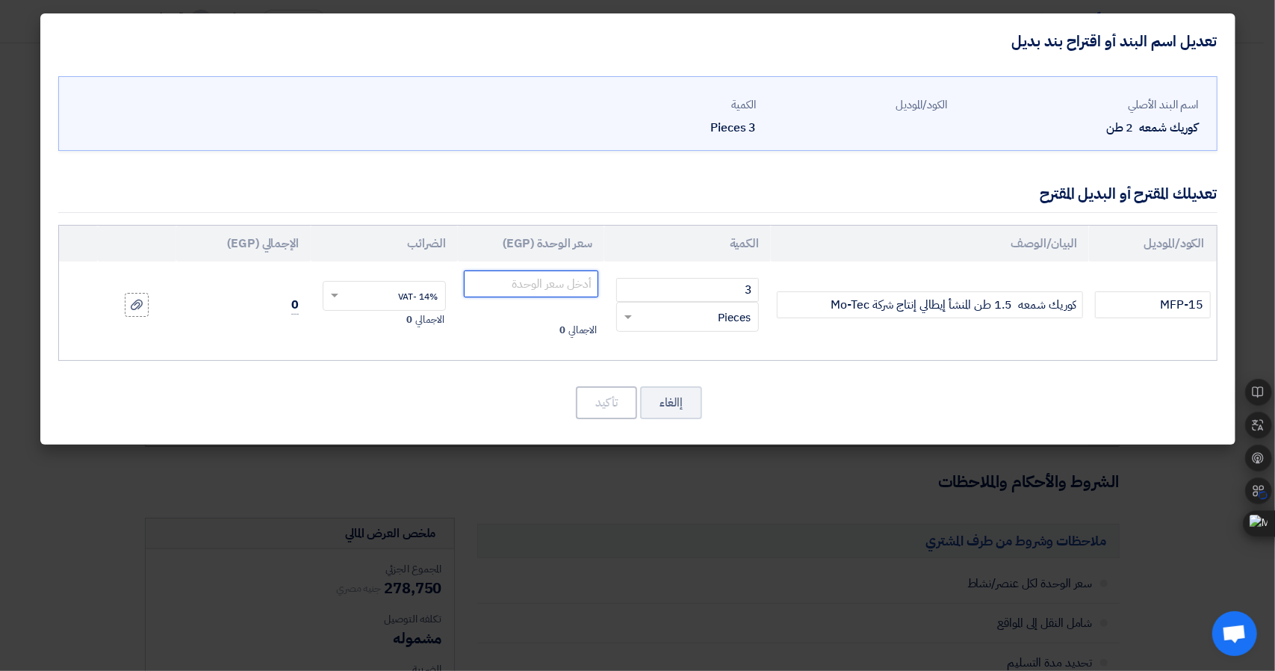
click at [561, 279] on input "number" at bounding box center [531, 283] width 135 height 27
type input "40500"
click at [602, 398] on button "تأكيد" at bounding box center [606, 402] width 61 height 33
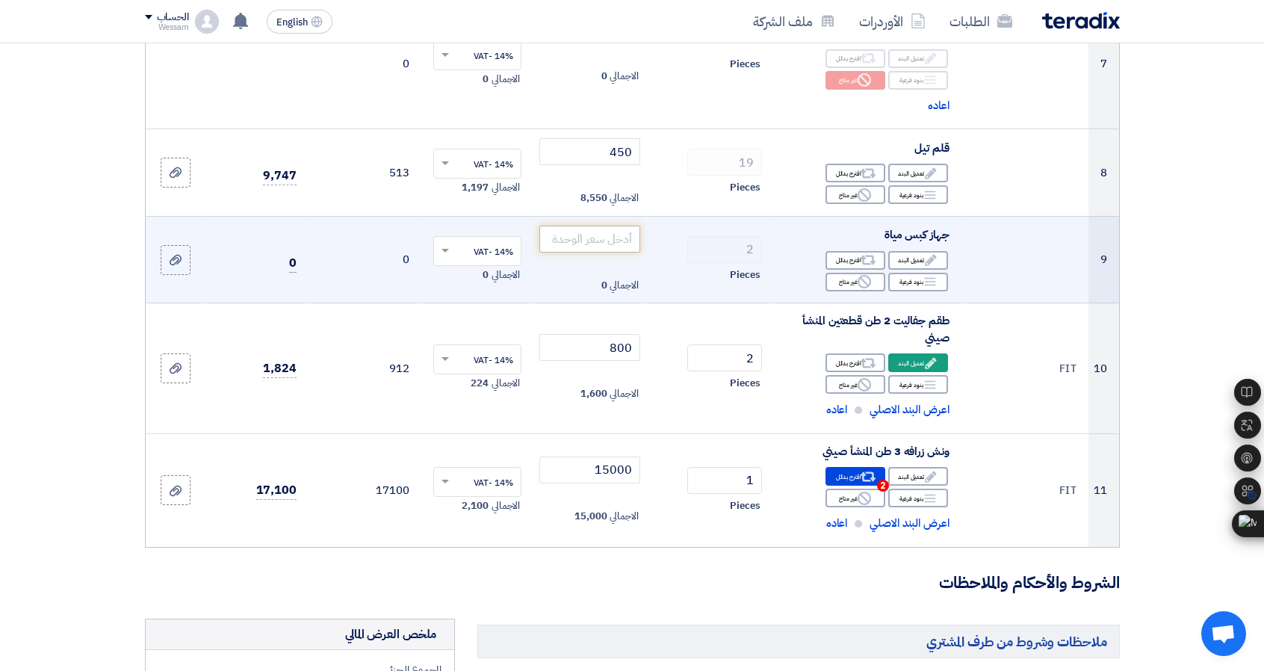
scroll to position [1066, 0]
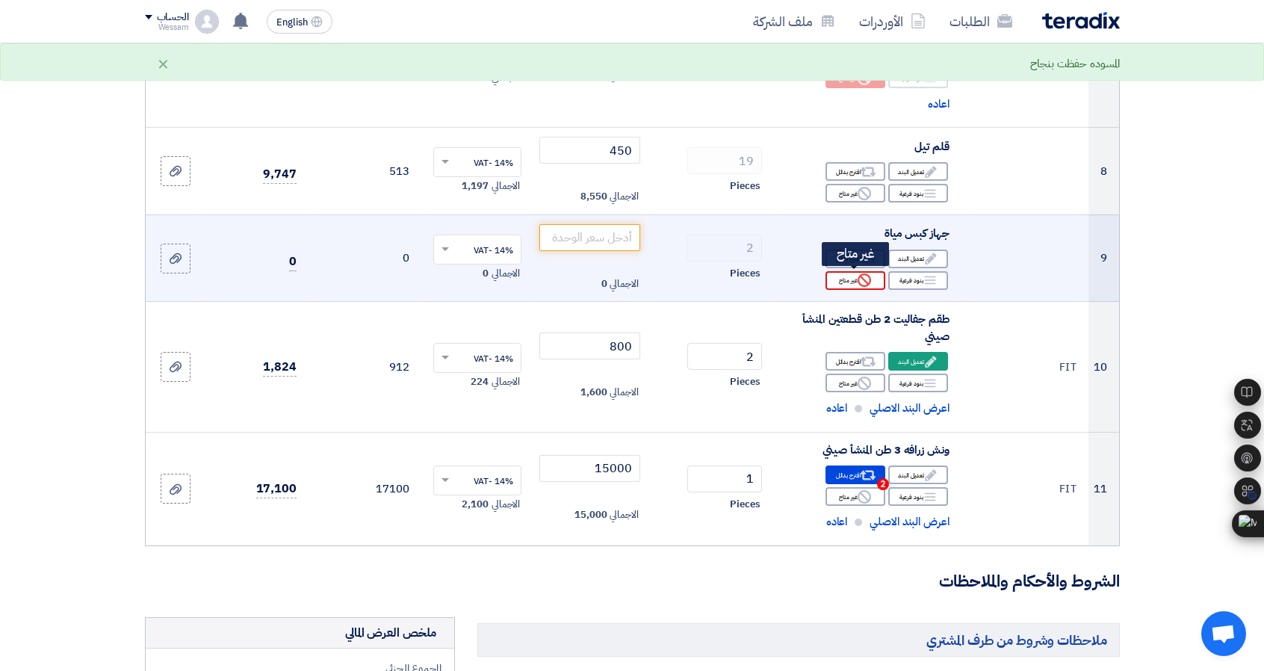
click at [832, 279] on div "Reject غير متاح" at bounding box center [855, 280] width 60 height 19
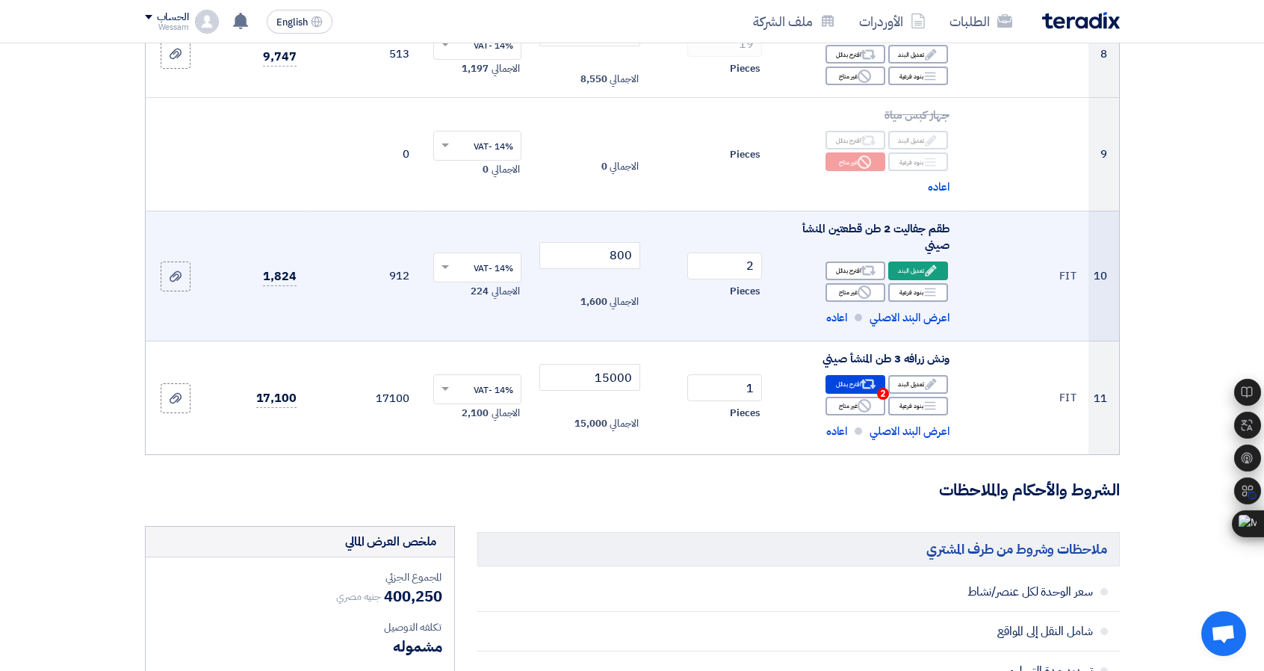
scroll to position [1184, 0]
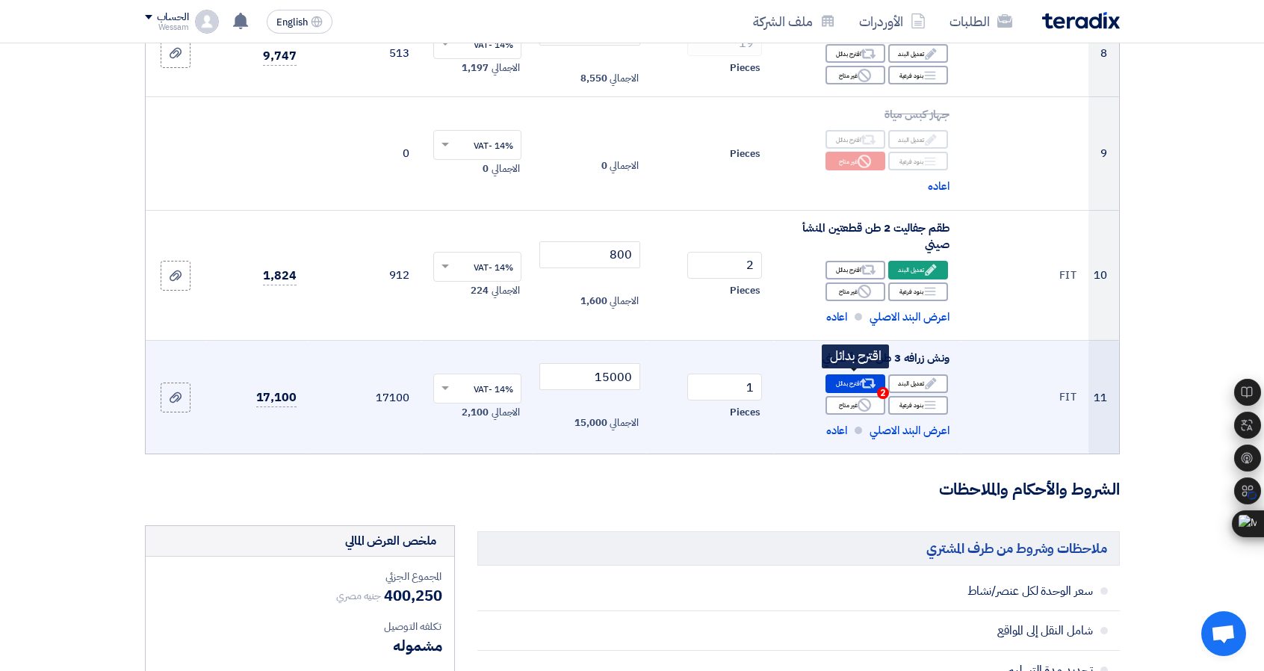
click at [845, 385] on div "Alternative اقترح بدائل 2" at bounding box center [855, 383] width 60 height 19
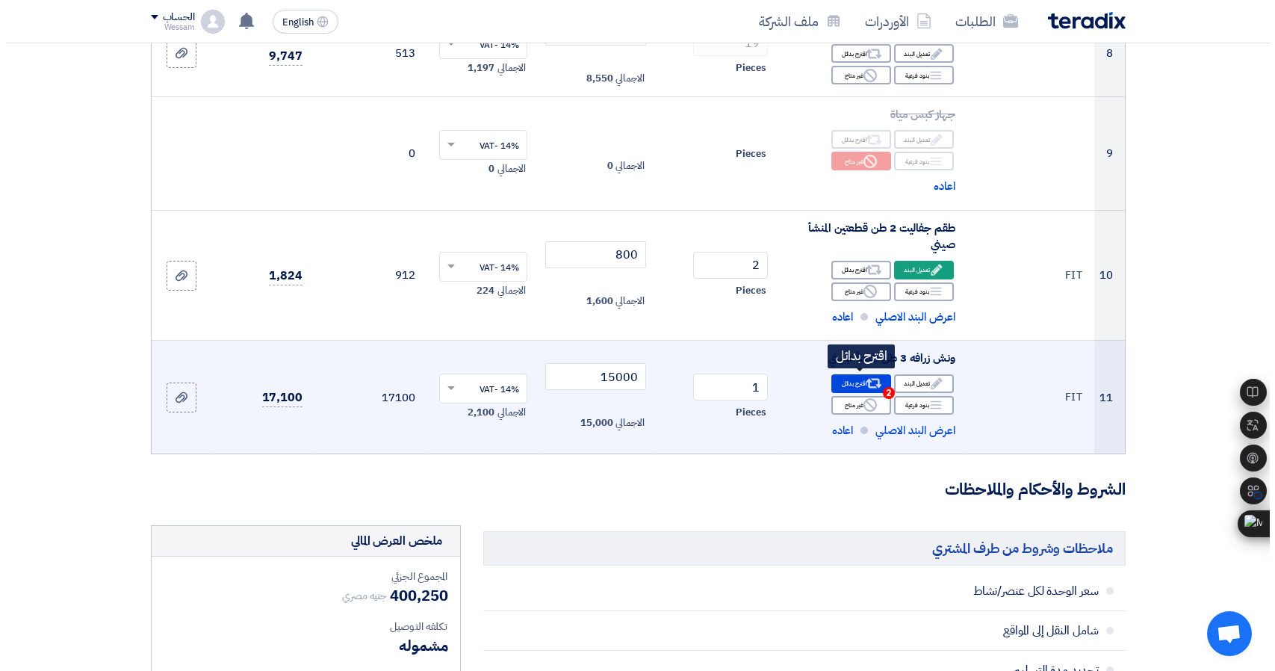
scroll to position [535, 0]
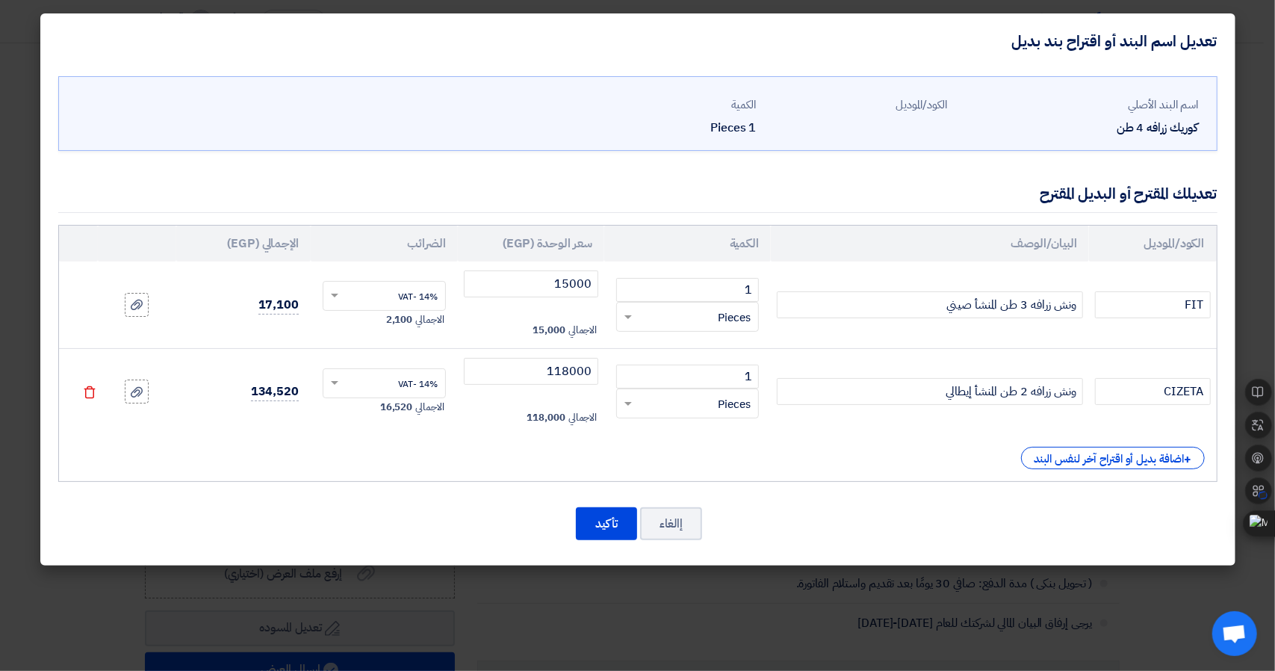
click at [914, 329] on td "ونش زرافه 3 طن المنشأ صيني" at bounding box center [930, 304] width 318 height 87
click at [1068, 458] on div "+ اضافة بديل أو اقتراح آخر لنفس البند" at bounding box center [1113, 458] width 184 height 22
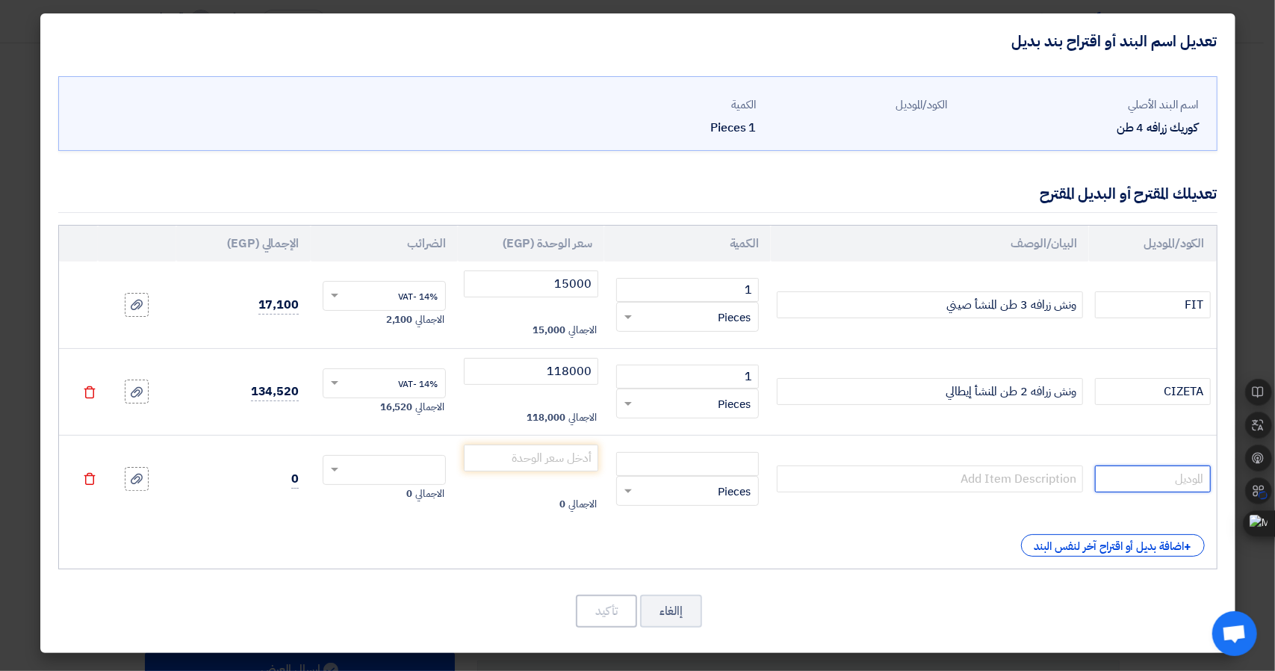
click at [1146, 476] on input "text" at bounding box center [1152, 478] width 115 height 27
click at [1189, 395] on input "CIZETA" at bounding box center [1152, 391] width 115 height 27
type input "M"
click at [965, 614] on div "إالغاء تأكيد" at bounding box center [637, 611] width 1159 height 36
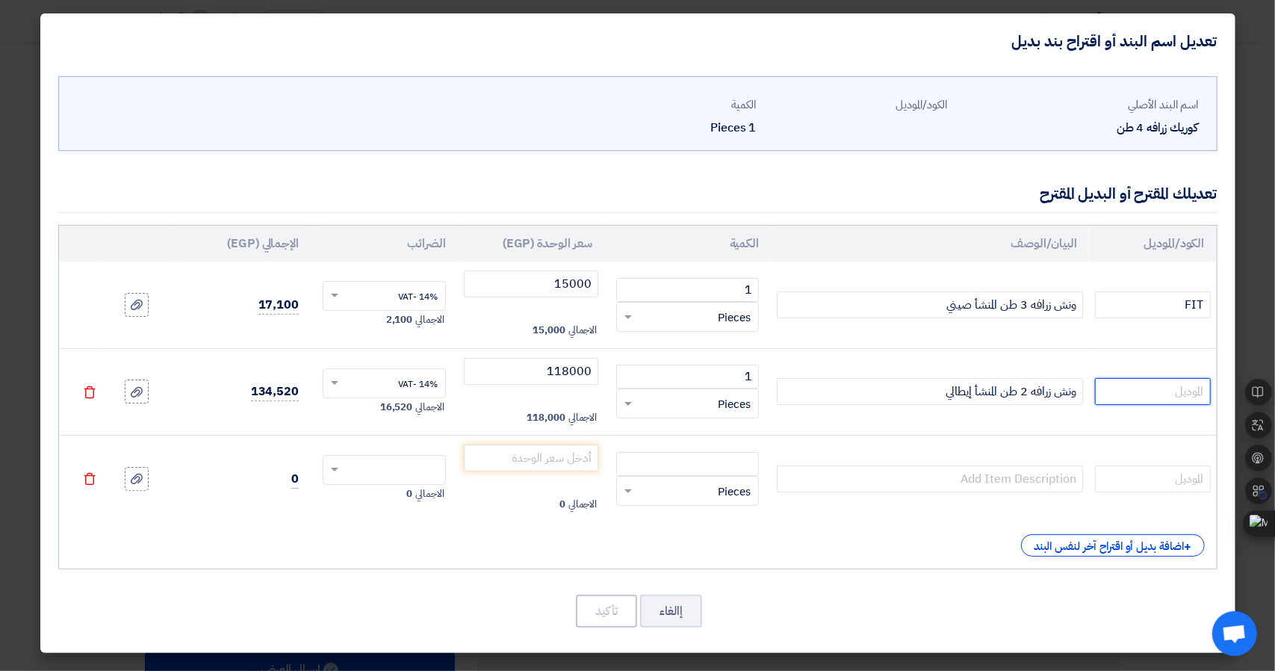
click at [1171, 388] on input "text" at bounding box center [1152, 391] width 115 height 27
type input "MGS-30D"
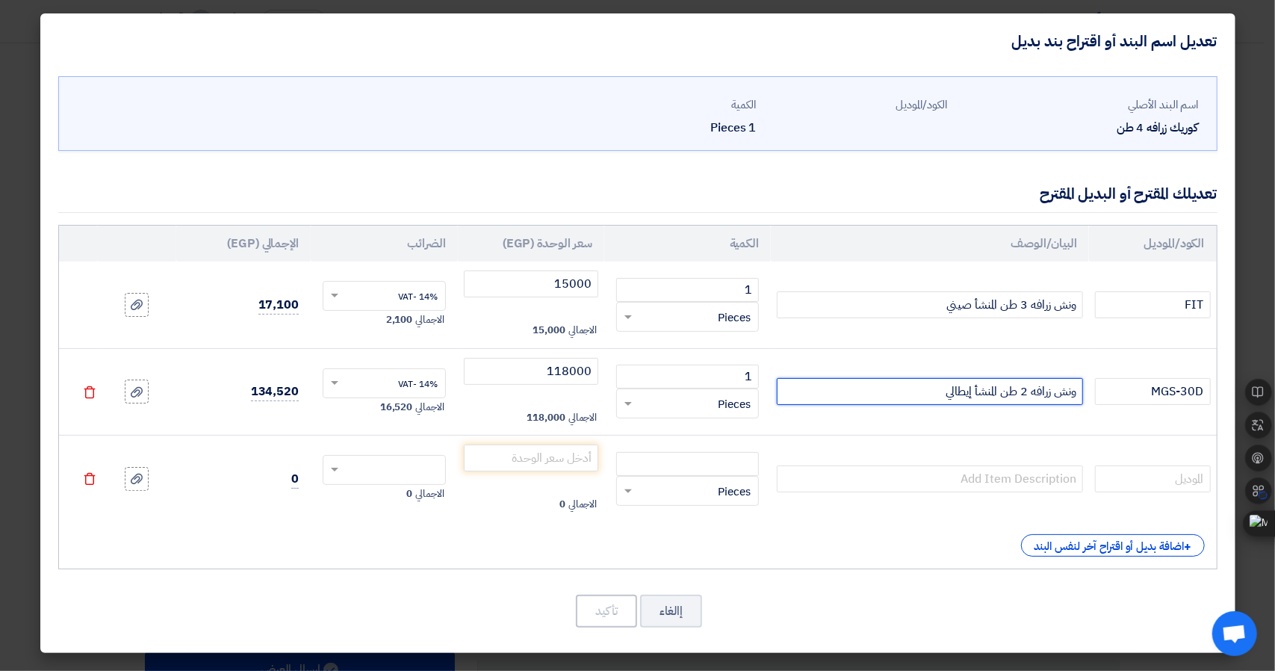
click at [972, 388] on input "ونش زرافه 2 طن المنشأ إيطالي" at bounding box center [930, 391] width 306 height 27
click at [1022, 391] on input "ونش زرافه 2 طن المنشأ إيطالي" at bounding box center [930, 391] width 306 height 27
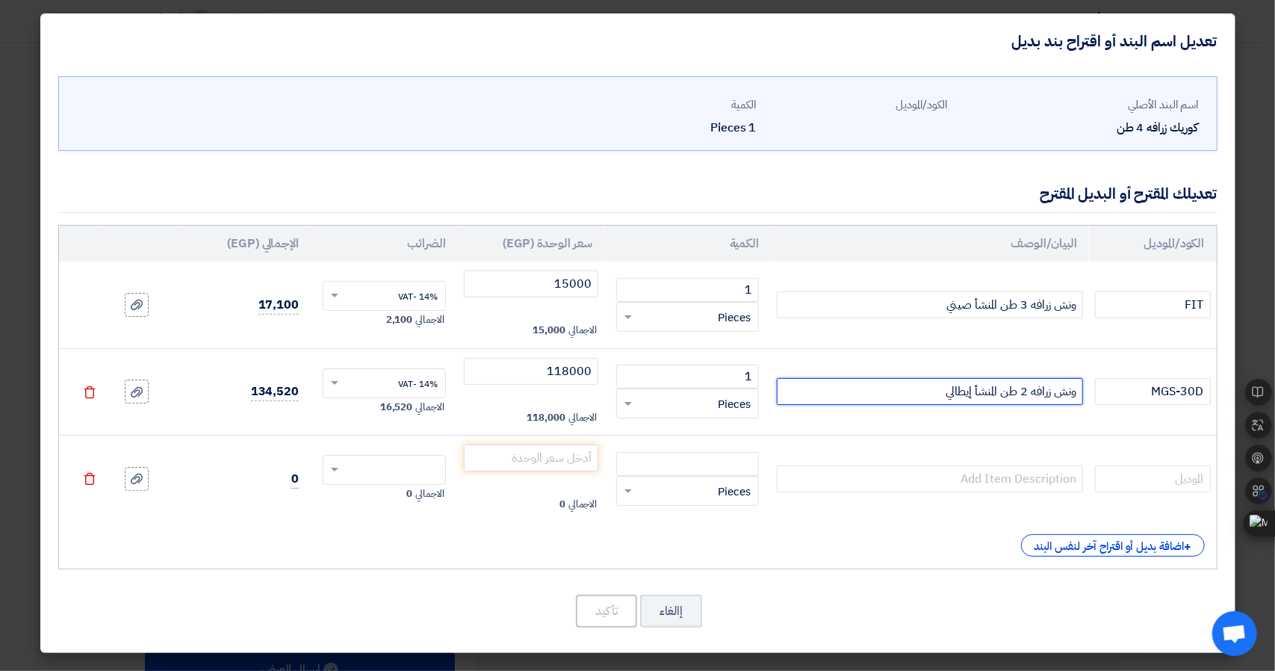
click at [1019, 385] on input "ونش زرافه 2 طن المنشأ إيطالي" at bounding box center [930, 391] width 306 height 27
drag, startPoint x: 1019, startPoint y: 389, endPoint x: 1026, endPoint y: 394, distance: 8.1
click at [1026, 394] on input "ونش زرافه 2 طن المنشأ إيطالي" at bounding box center [930, 391] width 306 height 27
click at [907, 386] on input "ونش زرافه 3 طن المنشأ إيطالي" at bounding box center [930, 391] width 306 height 27
type input "ونش زرافه 3 طن المنشأ إيطالي إنتاج شركة Mo-Tec"
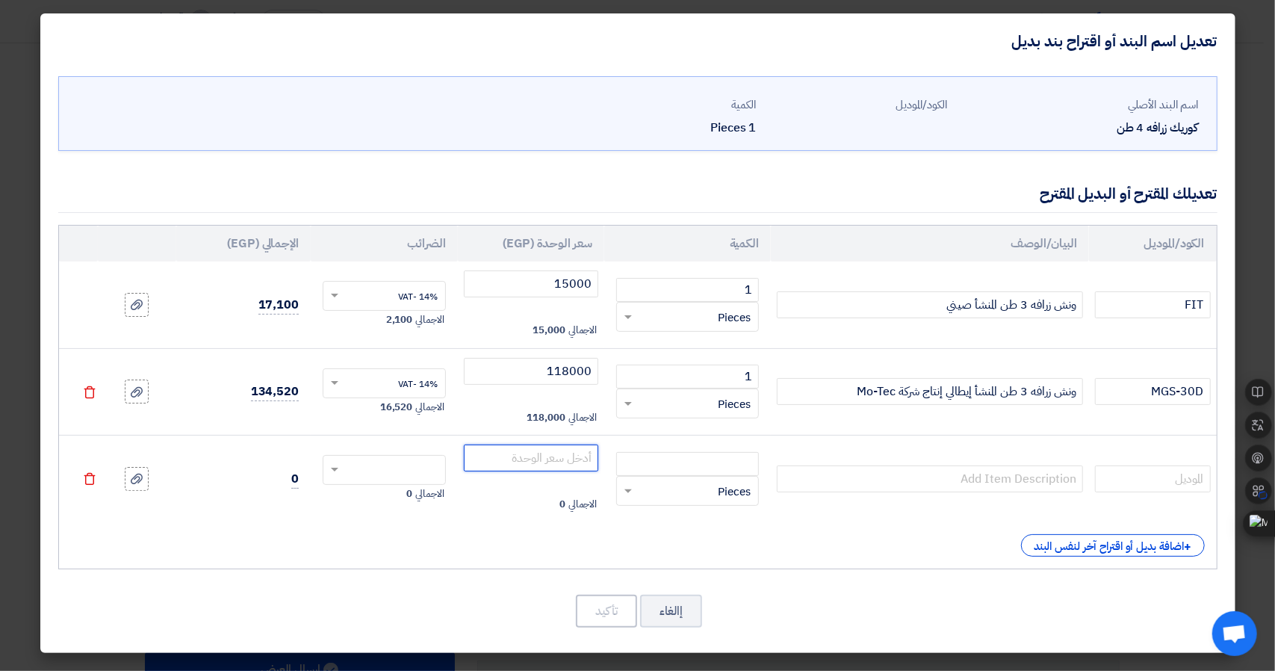
click at [538, 458] on input "number" at bounding box center [531, 457] width 135 height 27
click at [658, 377] on input "1" at bounding box center [687, 376] width 143 height 24
click at [568, 374] on input "118000" at bounding box center [531, 371] width 135 height 27
type input "425000"
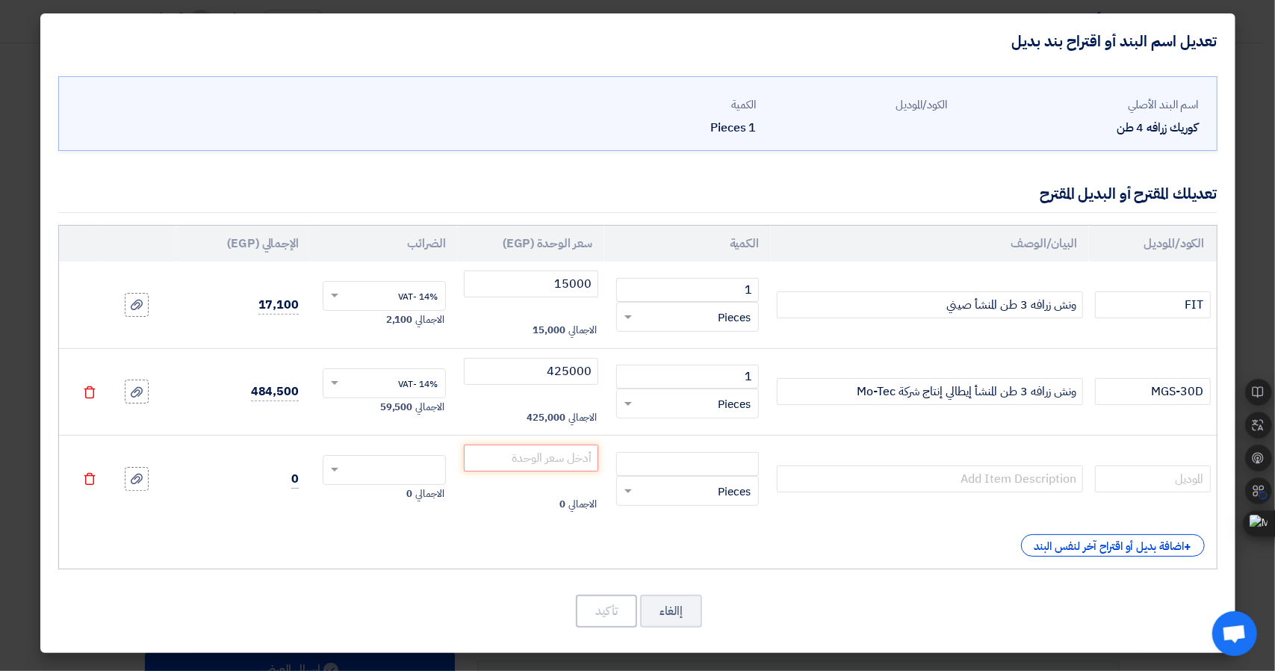
click at [407, 556] on div "الكود/الموديل البيان/الوصف الكمية سعر الوحدة (EGP) الضرائب الإجمالي (EGP) FIT 1" at bounding box center [637, 397] width 1159 height 344
click at [833, 537] on div "+ اضافة بديل أو اقتراح آخر لنفس البند" at bounding box center [638, 545] width 1134 height 22
click at [86, 472] on icon "Delete" at bounding box center [89, 478] width 13 height 13
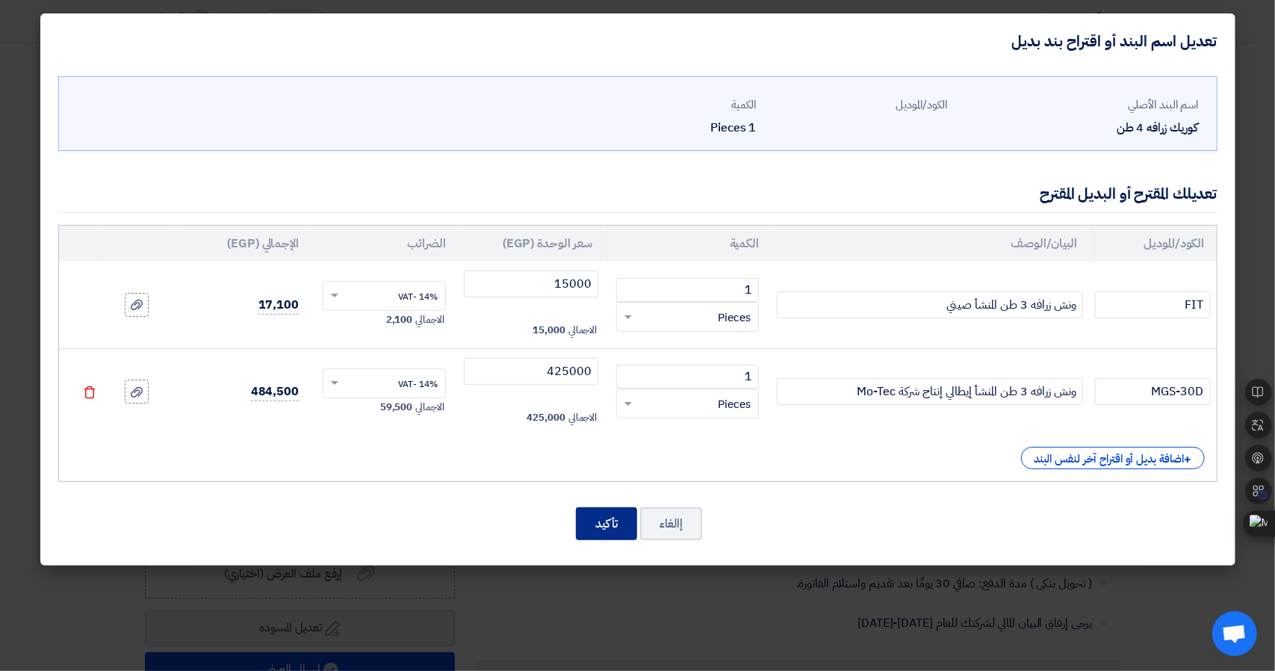
click at [606, 519] on button "تأكيد" at bounding box center [606, 523] width 61 height 33
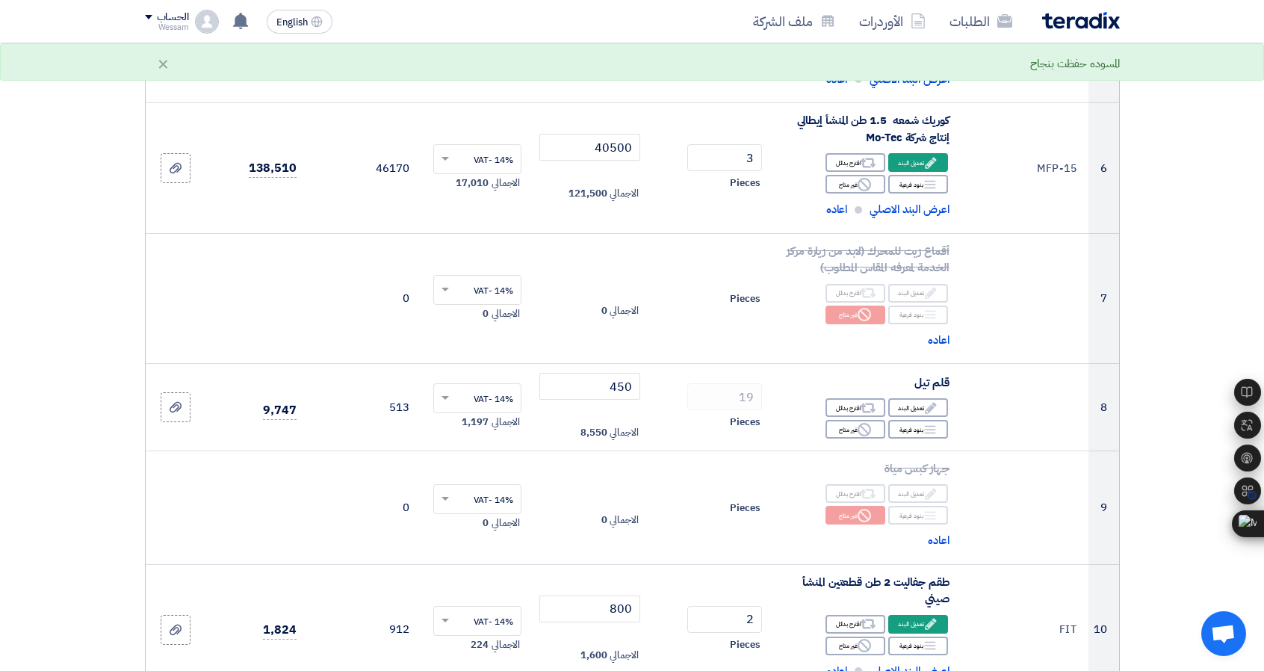
scroll to position [757, 0]
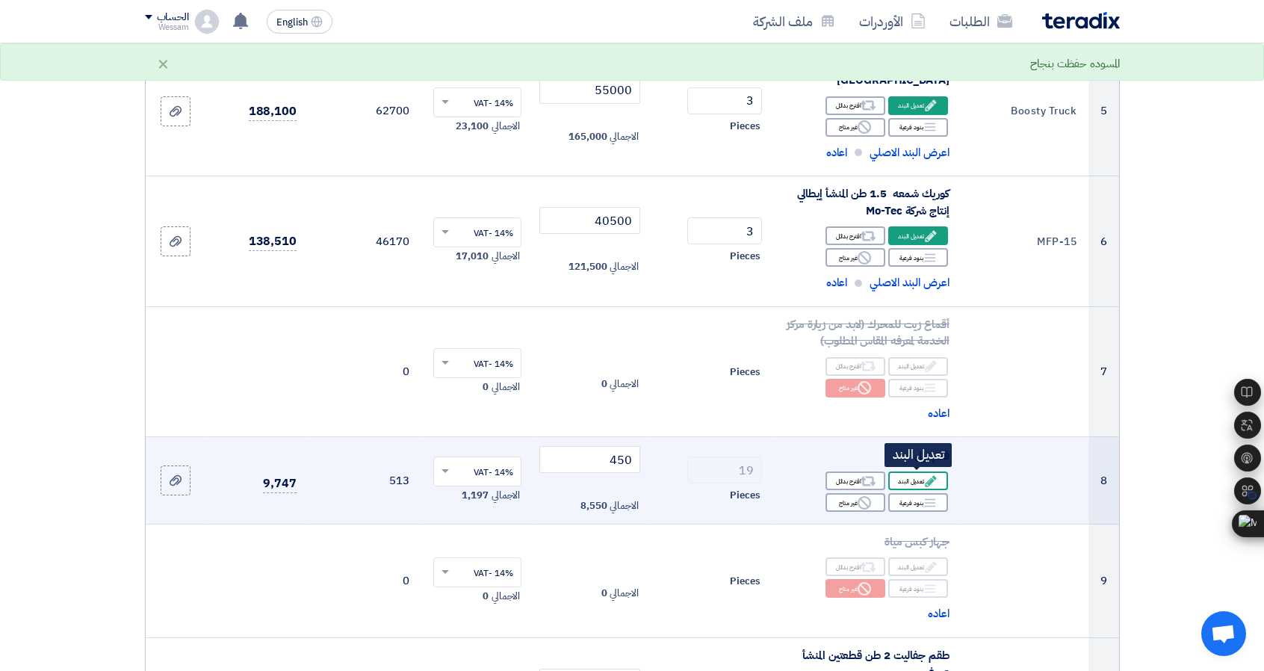
click at [915, 483] on div "Edit تعديل البند" at bounding box center [918, 480] width 60 height 19
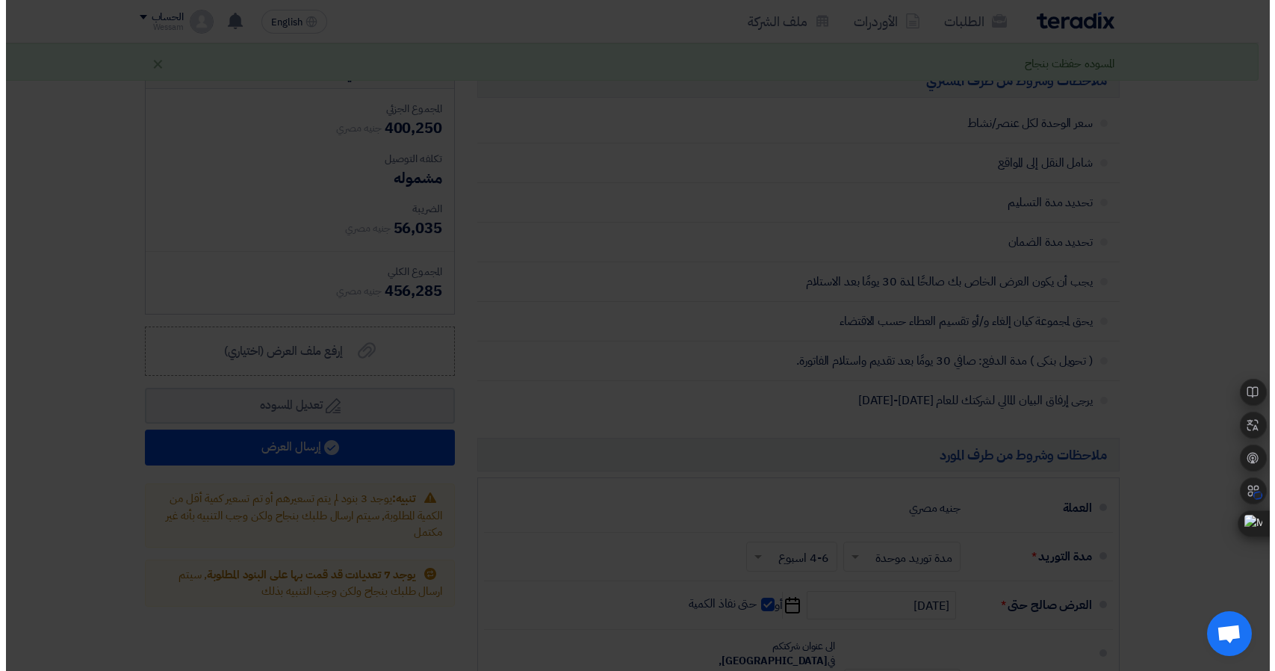
scroll to position [367, 0]
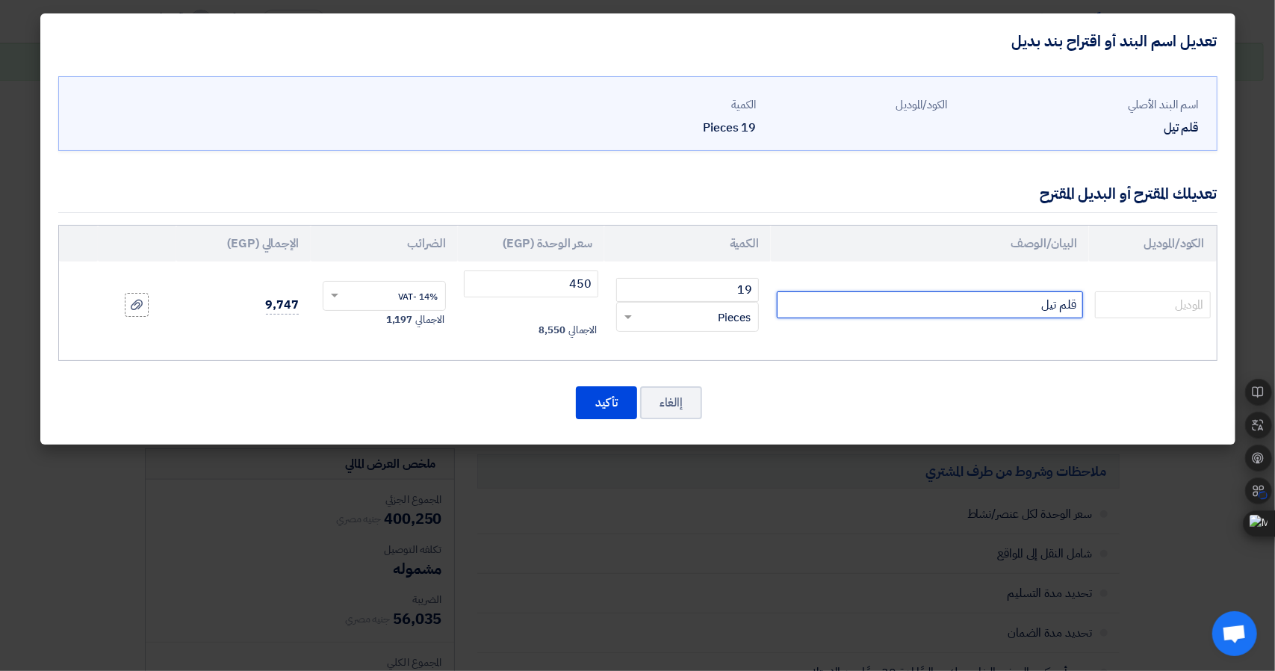
click at [948, 308] on input "قلم تيل" at bounding box center [930, 304] width 306 height 27
type input "قلم تيل المنشأ صيني"
click at [607, 397] on button "تأكيد" at bounding box center [606, 402] width 61 height 33
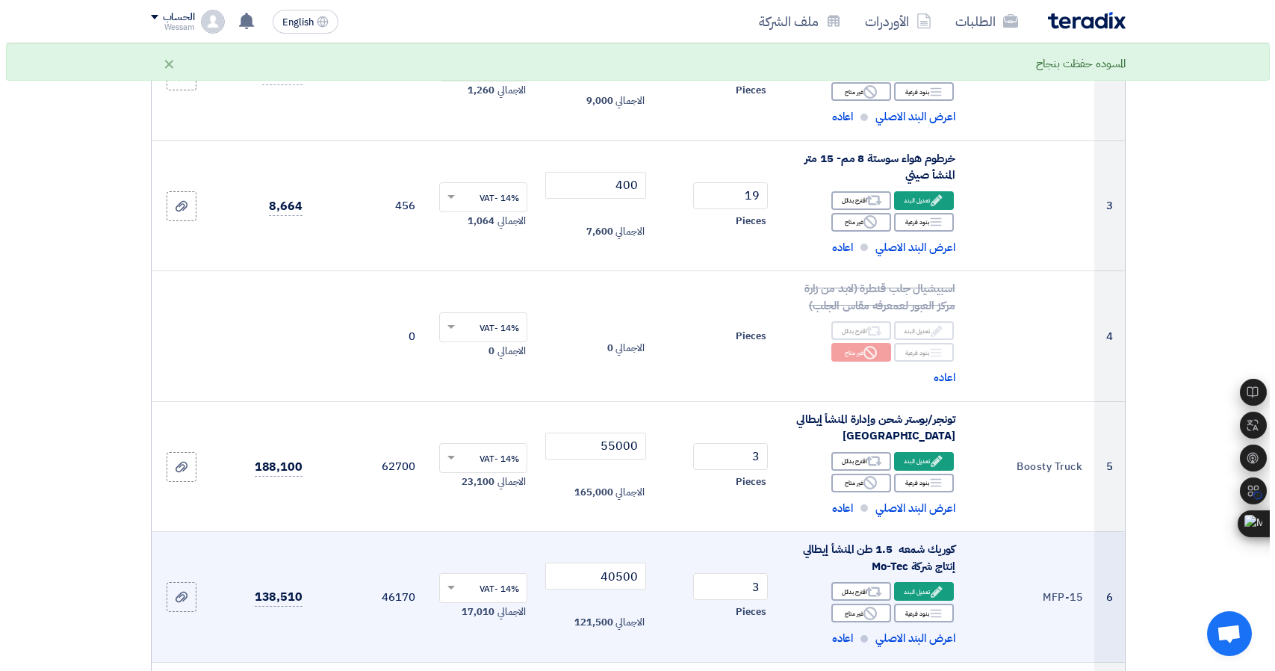
scroll to position [392, 0]
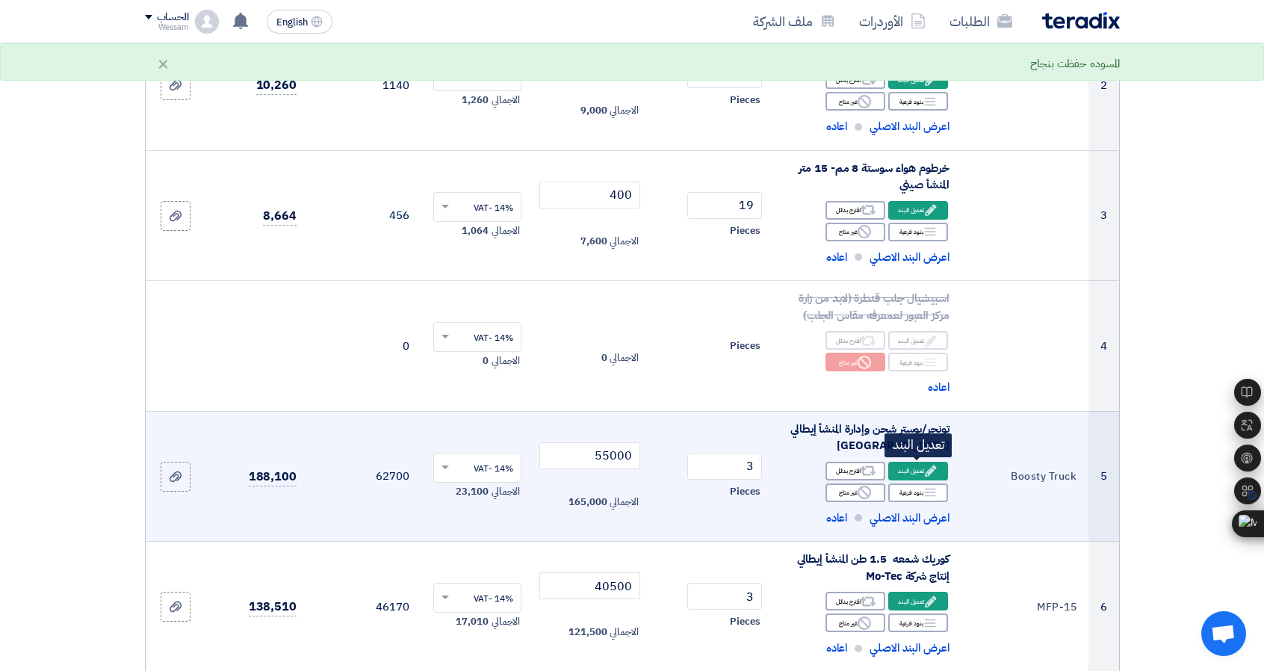
click at [934, 465] on use at bounding box center [930, 470] width 11 height 11
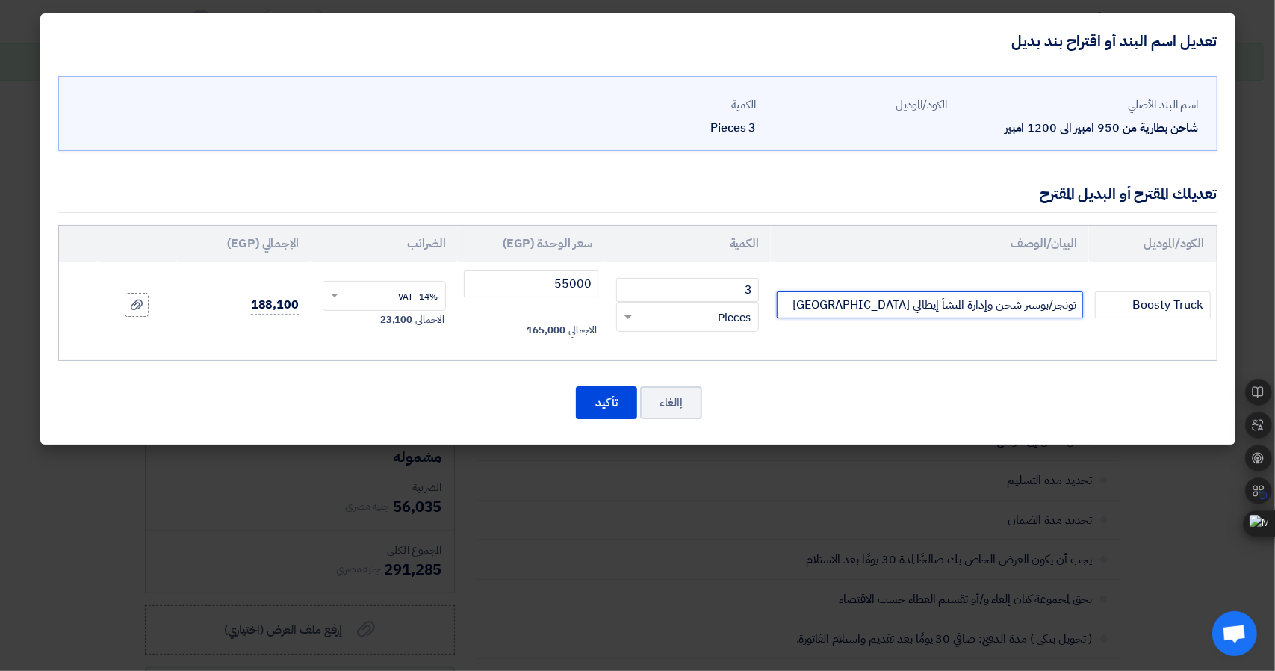
click at [914, 299] on input "تونجر/بوستر شحن وإدارة المنشأ إيطالي [GEOGRAPHIC_DATA]" at bounding box center [930, 304] width 306 height 27
type input "تونجر/بوستر شحن وإدارة المنشأ إيطالي إنتاج شركة HELVI"
click at [603, 400] on button "تأكيد" at bounding box center [606, 402] width 61 height 33
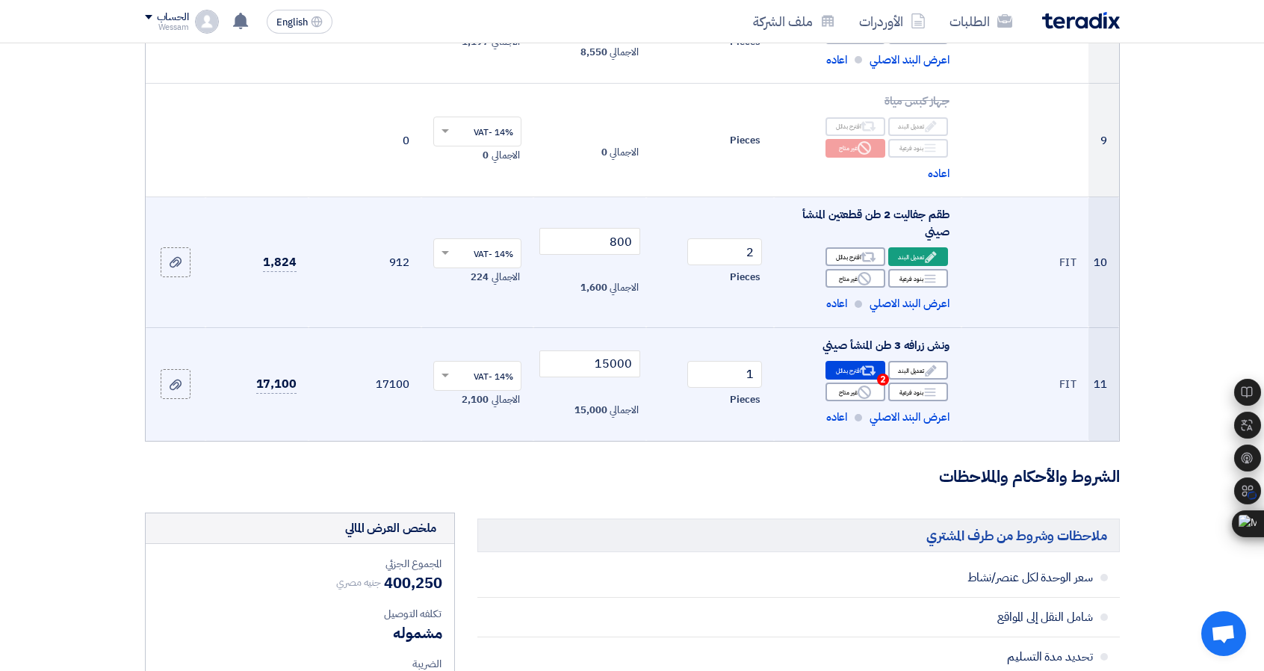
scroll to position [1229, 0]
